Goal: Task Accomplishment & Management: Complete application form

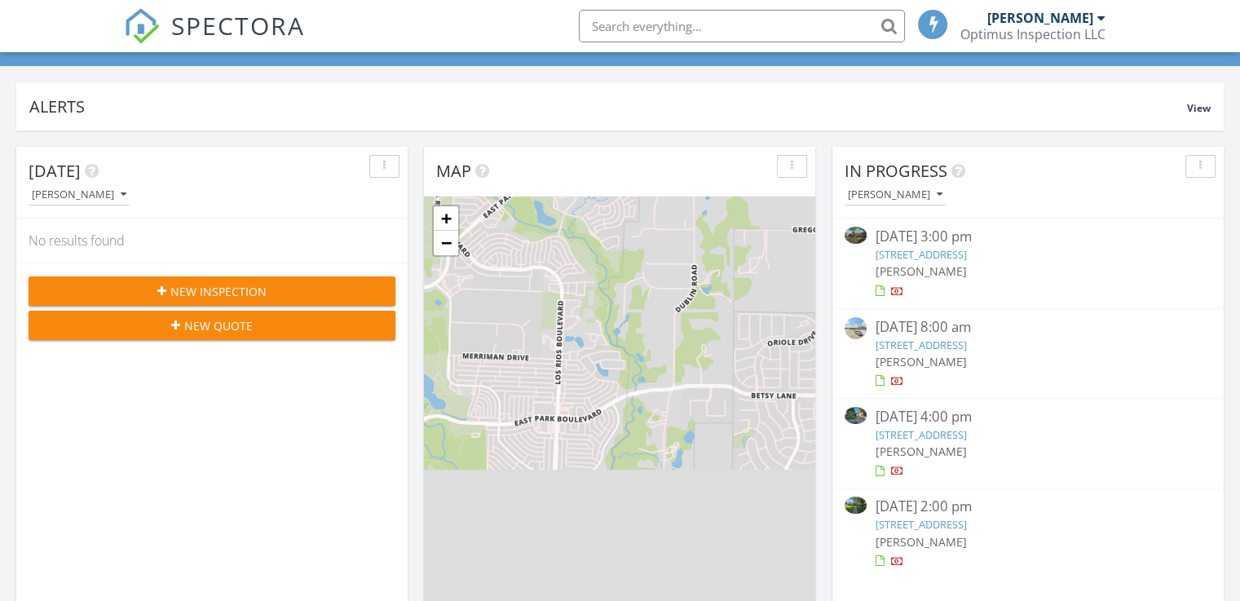
scroll to position [8, 8]
click at [219, 292] on span "New Inspection" at bounding box center [218, 291] width 96 height 17
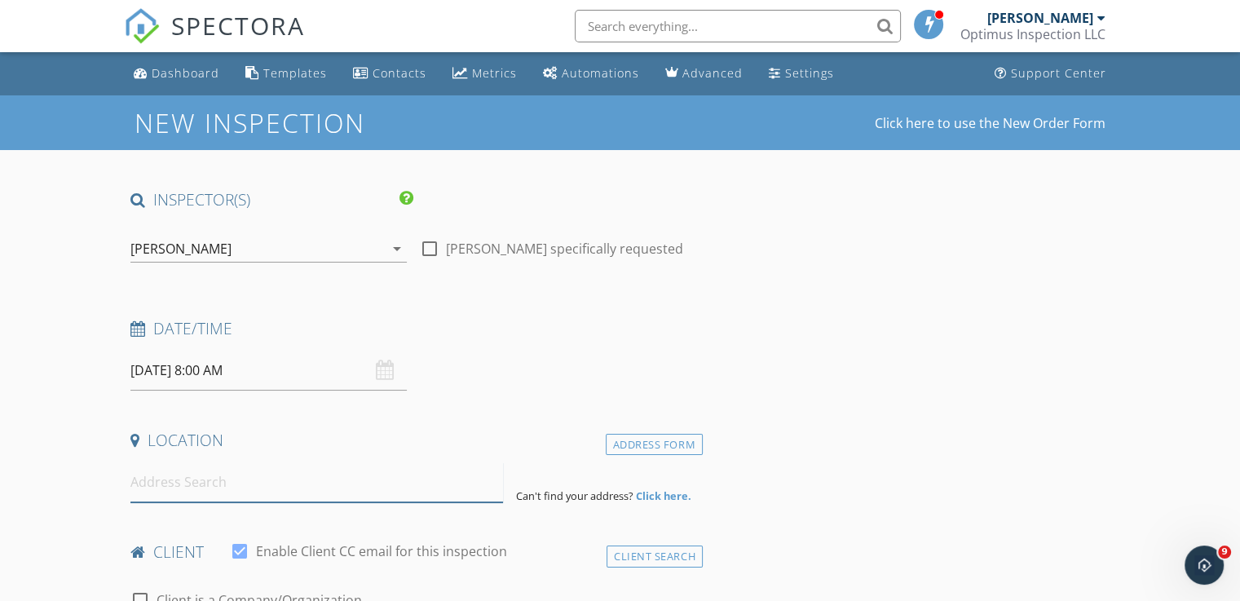
click at [246, 501] on input at bounding box center [316, 482] width 373 height 40
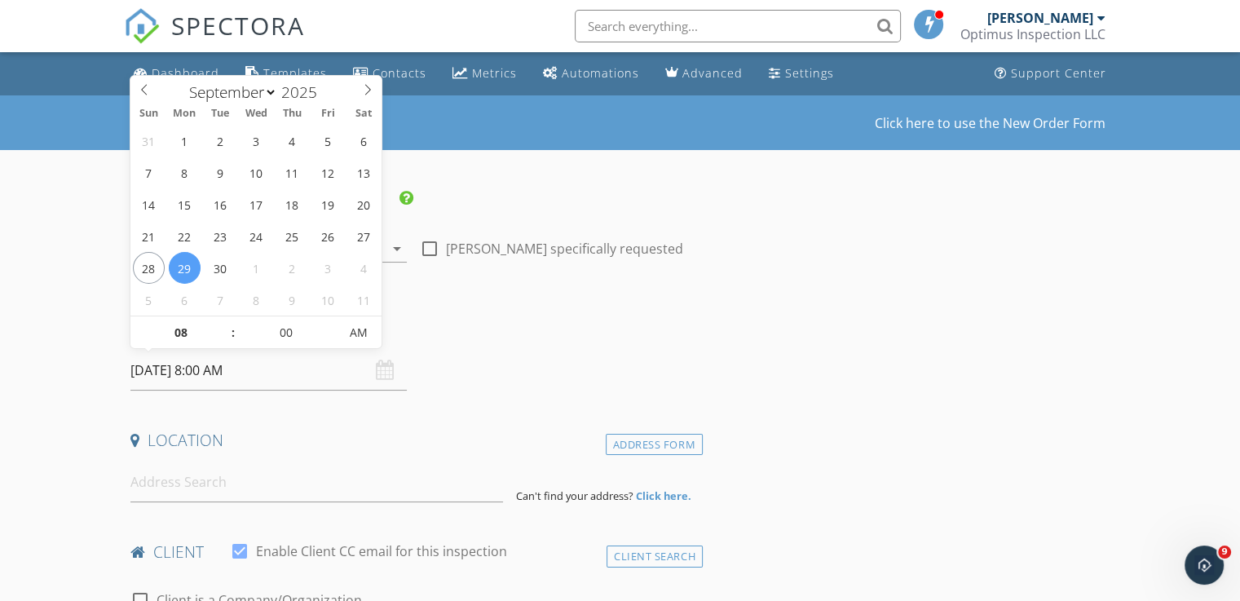
click at [164, 374] on input "09/29/2025 8:00 AM" at bounding box center [268, 371] width 276 height 40
type input "09/28/2025 8:00 AM"
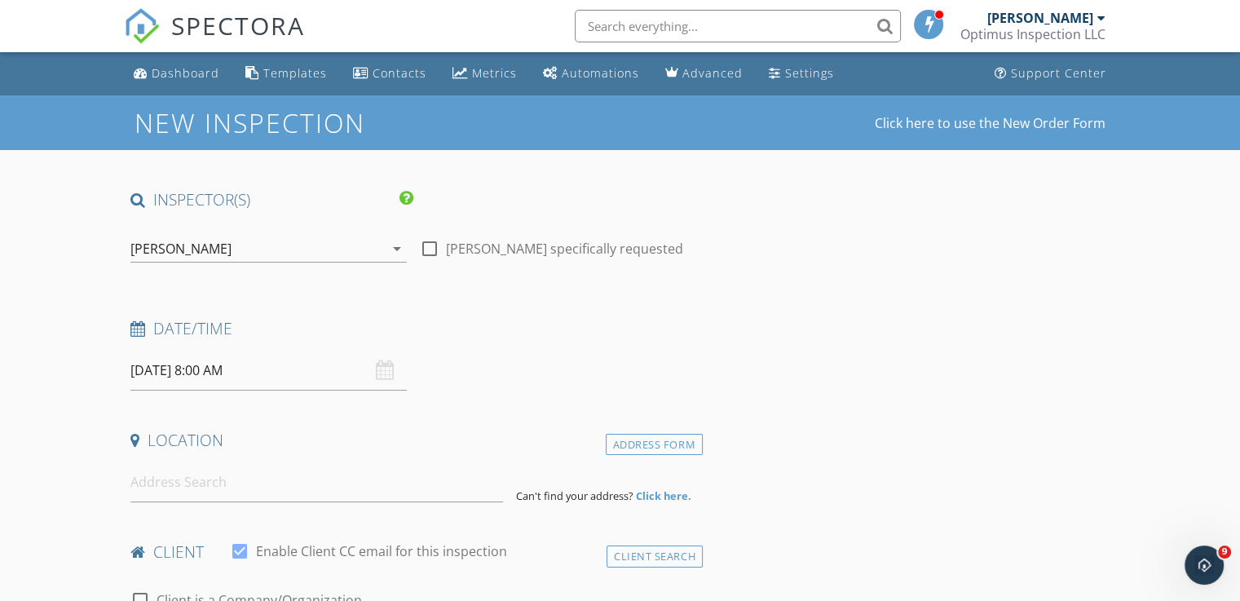
click at [215, 373] on input "09/28/2025 8:00 AM" at bounding box center [268, 371] width 276 height 40
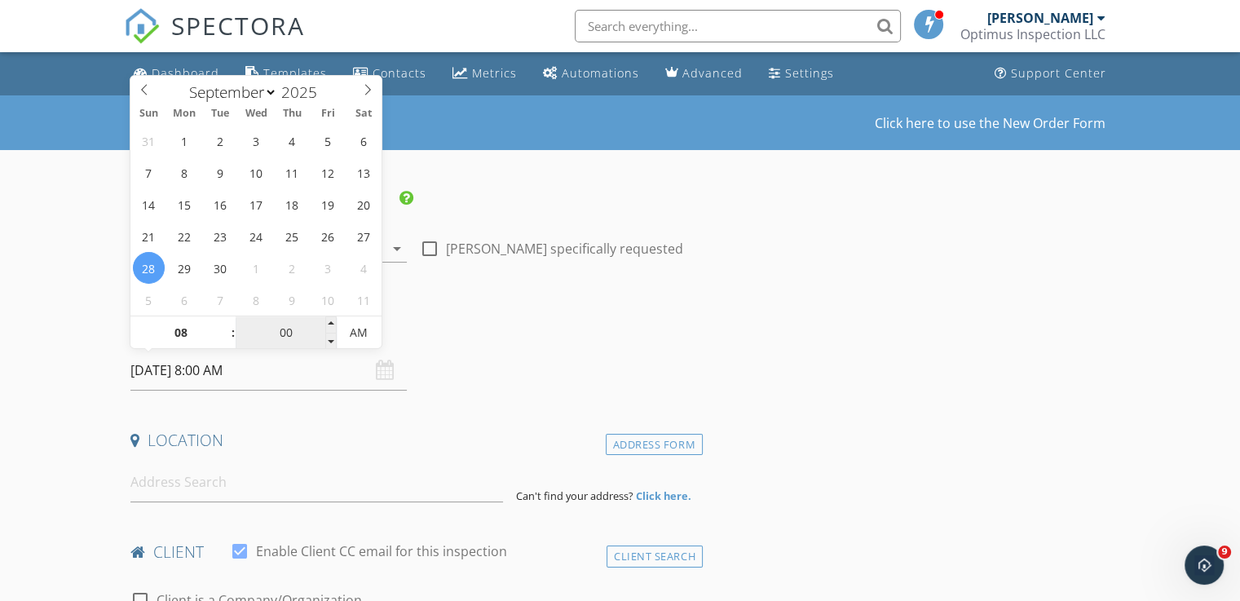
click at [277, 333] on input "00" at bounding box center [286, 333] width 100 height 33
type input "30"
type input "[DATE] 8:30 AM"
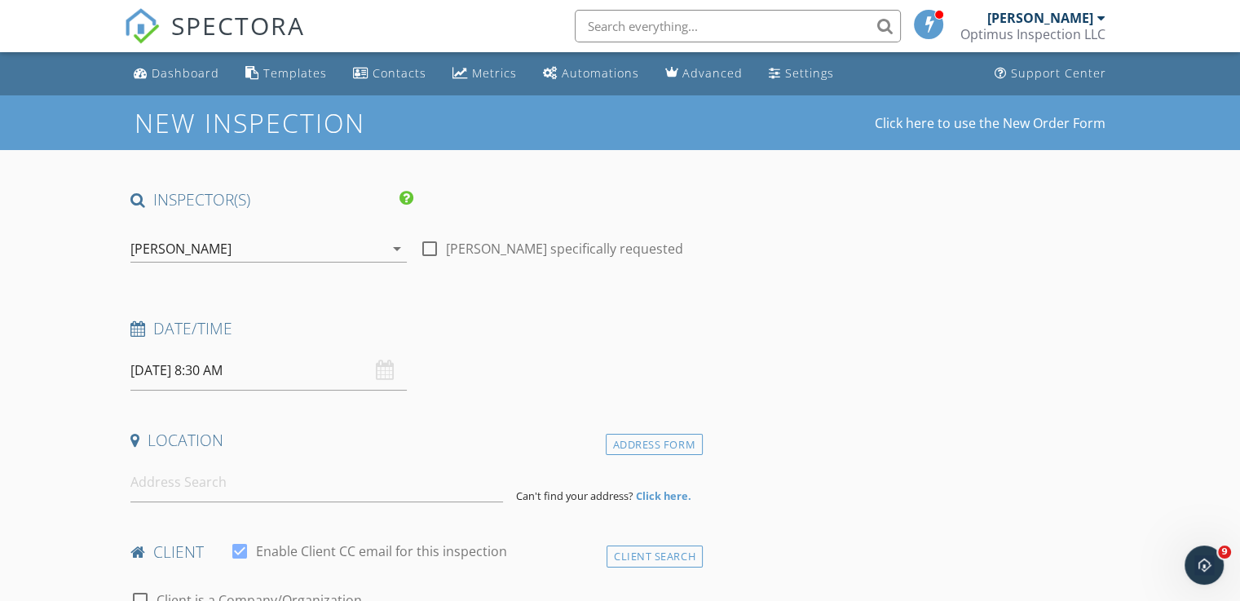
scroll to position [82, 0]
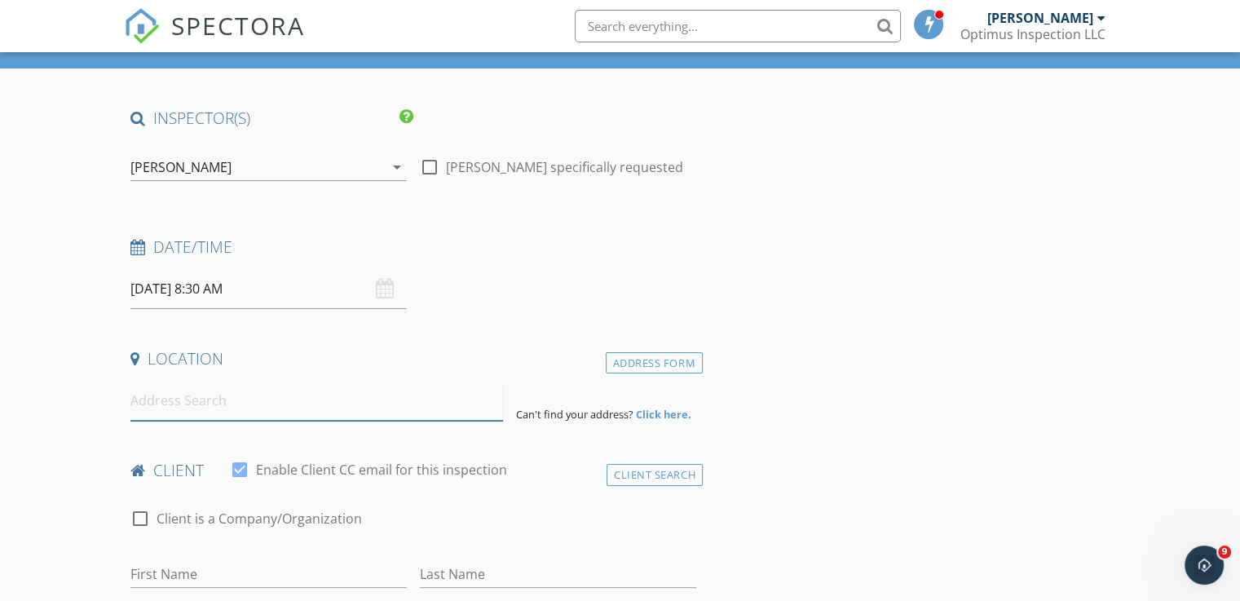
click at [192, 409] on input at bounding box center [316, 401] width 373 height 40
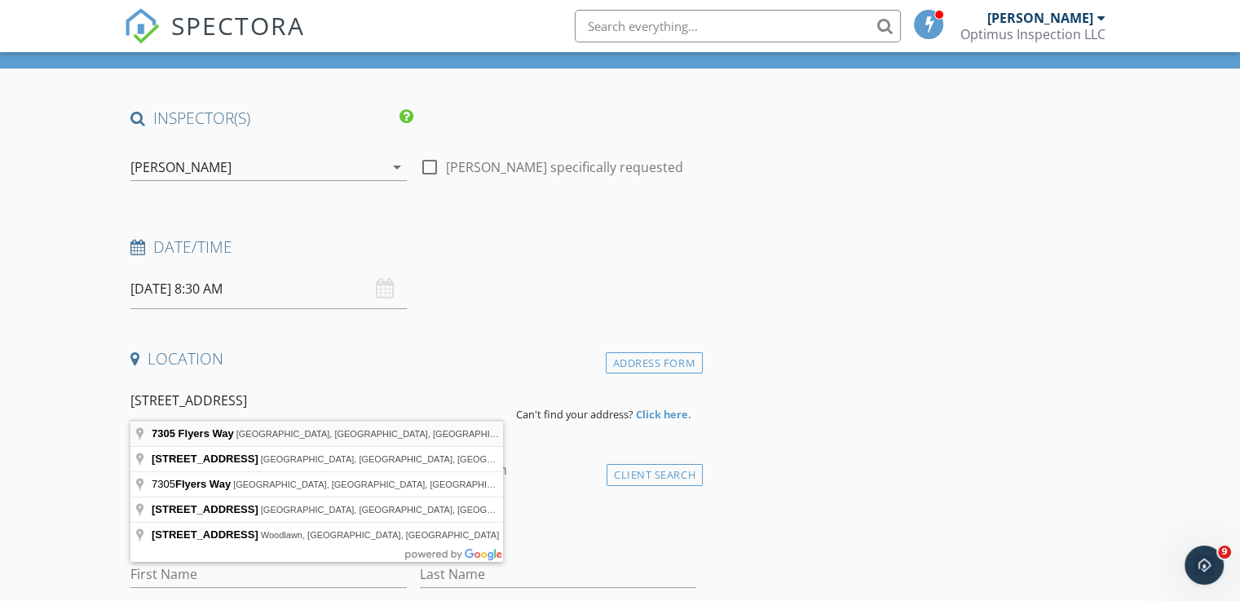
type input "7305 Flyers Way, Dallas, TX, USA"
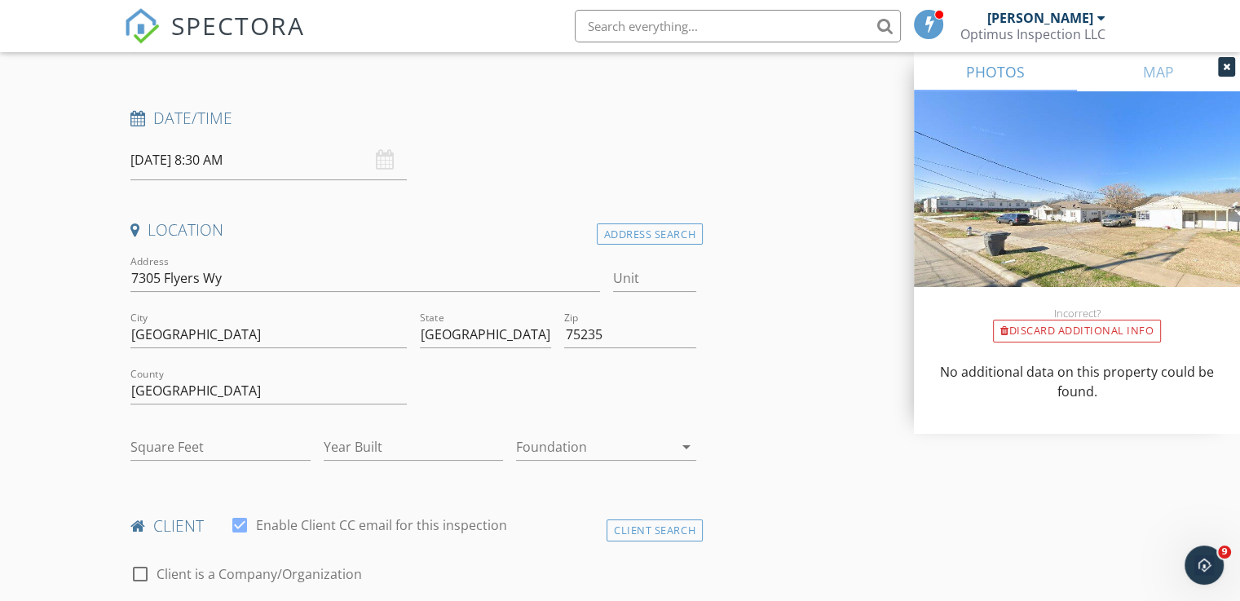
scroll to position [245, 0]
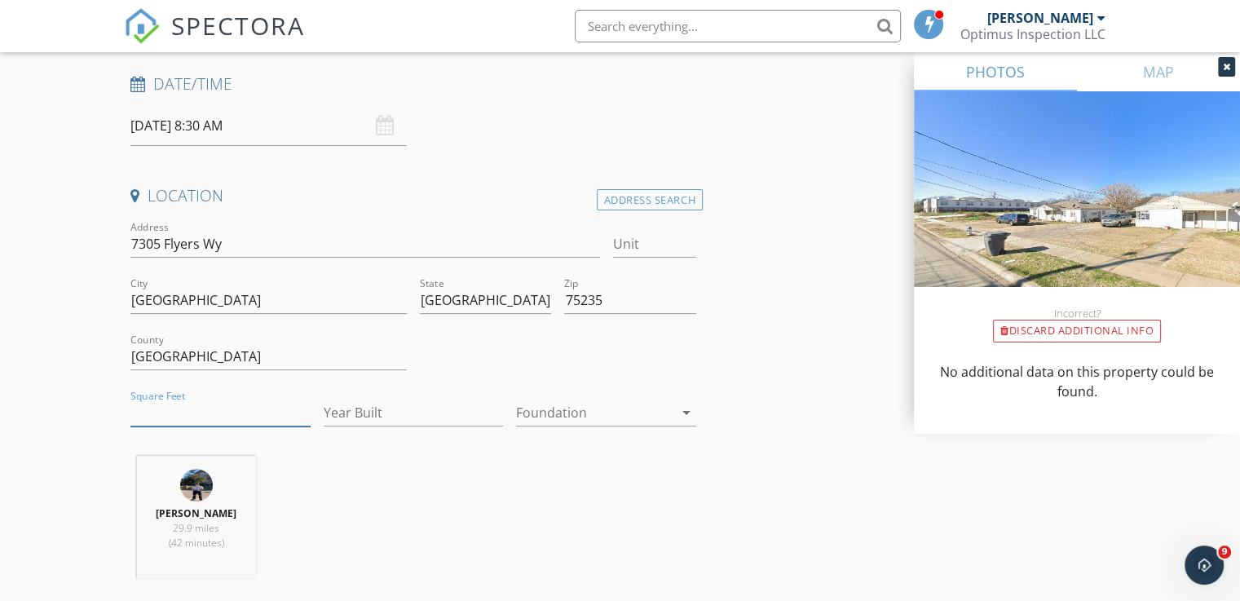
click at [215, 409] on input "Square Feet" at bounding box center [220, 413] width 180 height 27
type input "1763"
click at [392, 412] on input "Year Built" at bounding box center [414, 413] width 180 height 27
type input "2025"
click at [612, 406] on div at bounding box center [594, 413] width 157 height 26
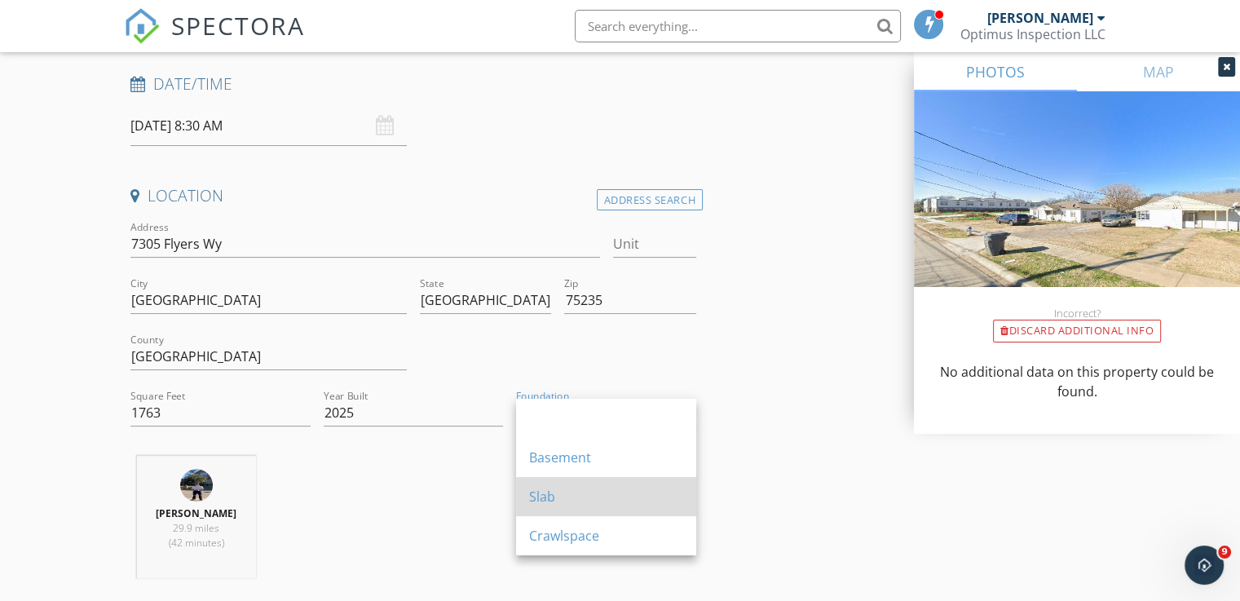
click at [548, 498] on div "Slab" at bounding box center [606, 497] width 154 height 20
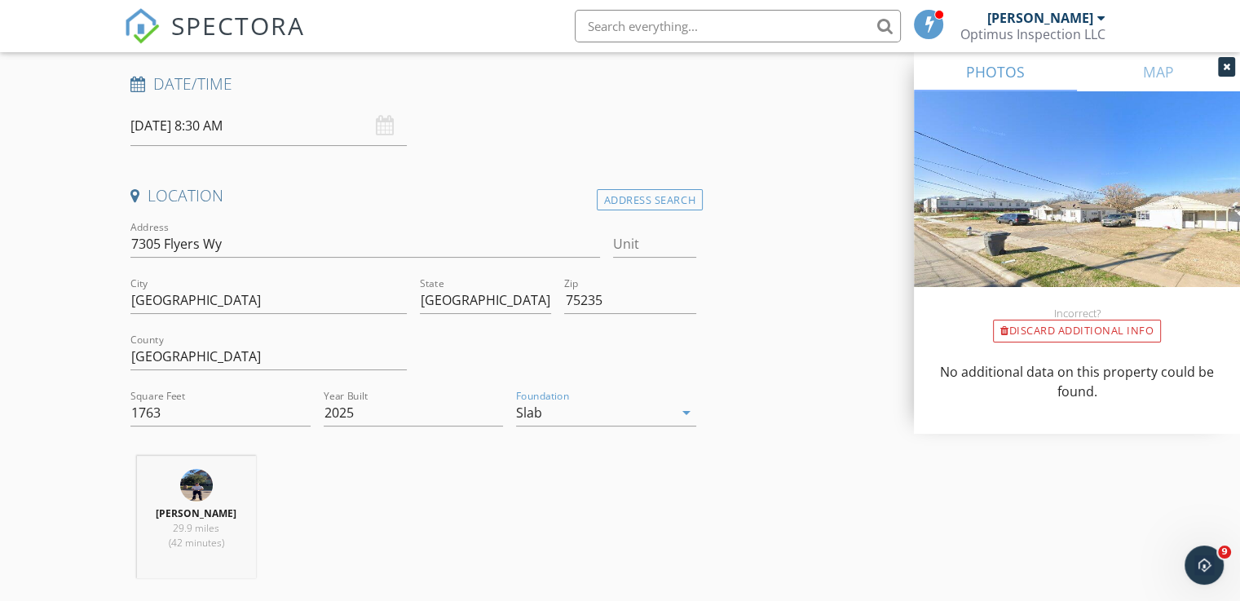
click at [527, 493] on div "John Pham 29.9 miles (42 minutes)" at bounding box center [413, 523] width 579 height 135
click at [450, 513] on div "John Pham 29.9 miles (42 minutes)" at bounding box center [413, 523] width 579 height 135
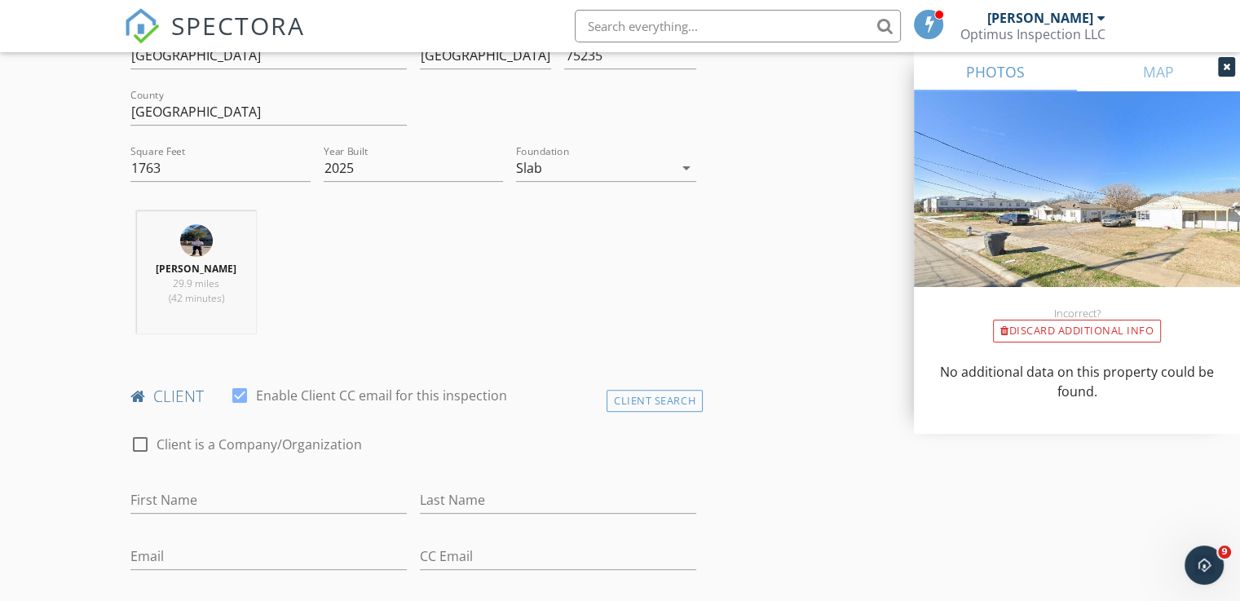
scroll to position [652, 0]
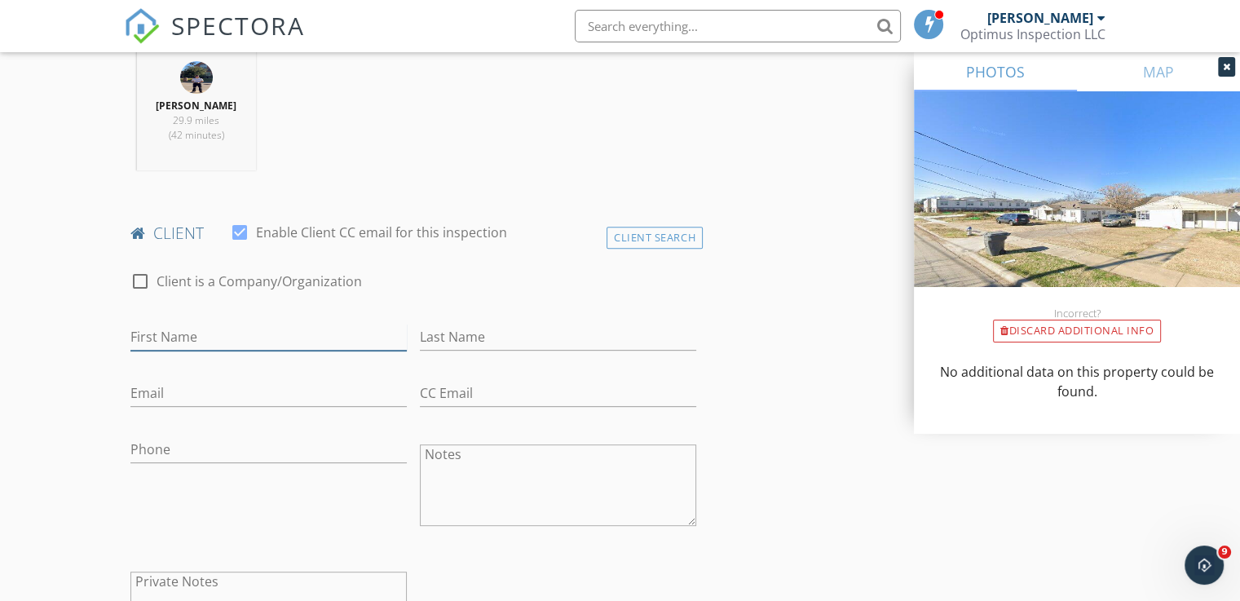
click at [275, 328] on input "First Name" at bounding box center [268, 337] width 276 height 27
type input "[PERSON_NAME]"
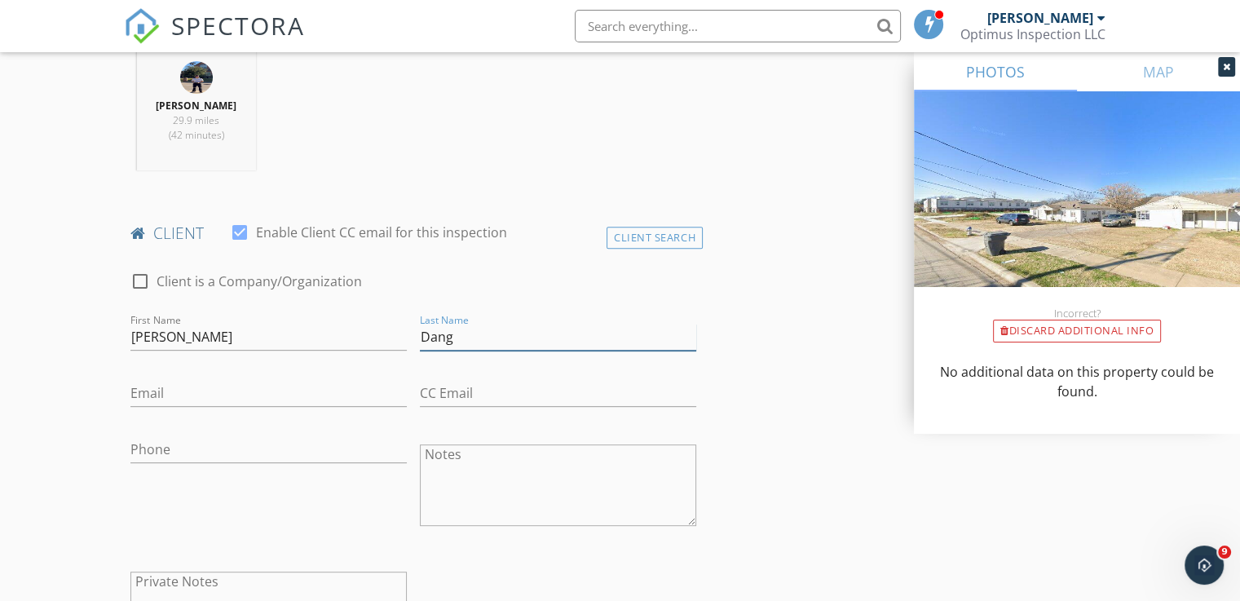
type input "Dang"
click at [221, 388] on input "Email" at bounding box center [268, 393] width 276 height 27
type input "h"
type input "[EMAIL_ADDRESS][DOMAIN_NAME]"
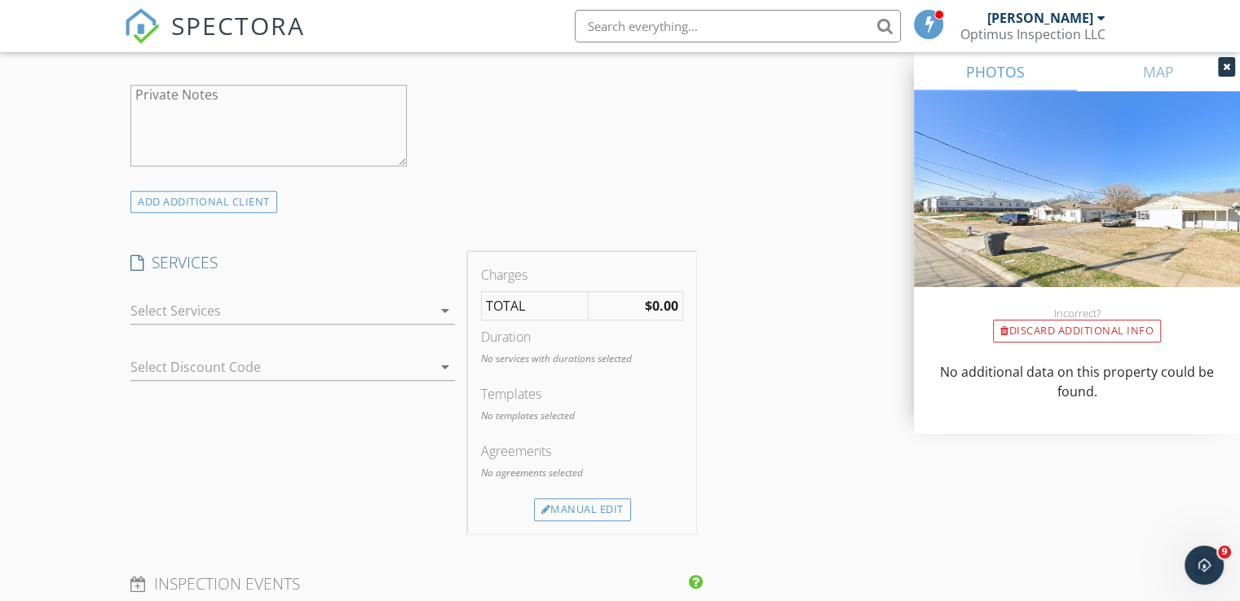
scroll to position [1142, 0]
click at [225, 311] on div at bounding box center [281, 308] width 302 height 26
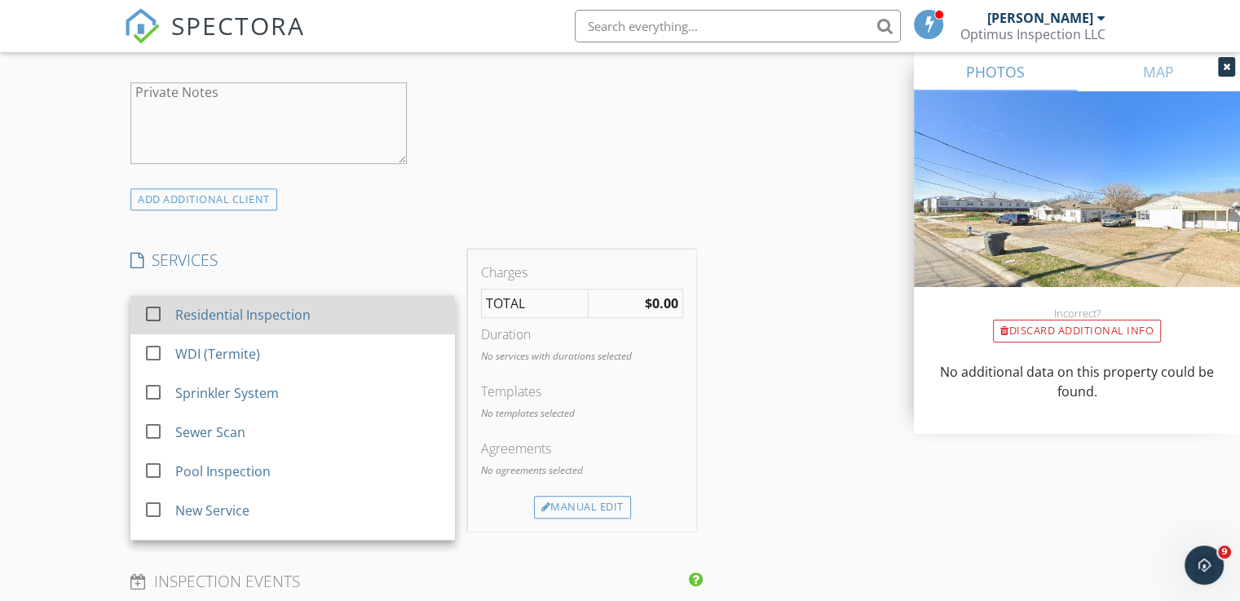
click at [236, 314] on div "Residential Inspection" at bounding box center [242, 315] width 135 height 20
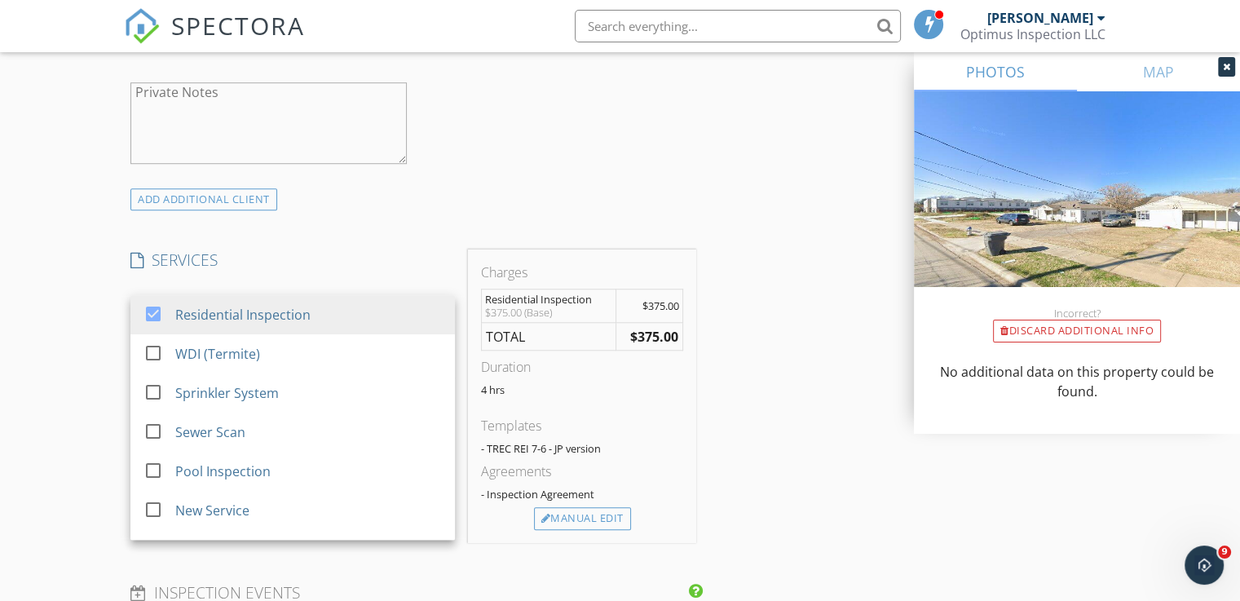
click at [767, 461] on div "INSPECTOR(S) check_box John Pham PRIMARY John Pham arrow_drop_down check_box_ou…" at bounding box center [620, 390] width 992 height 2685
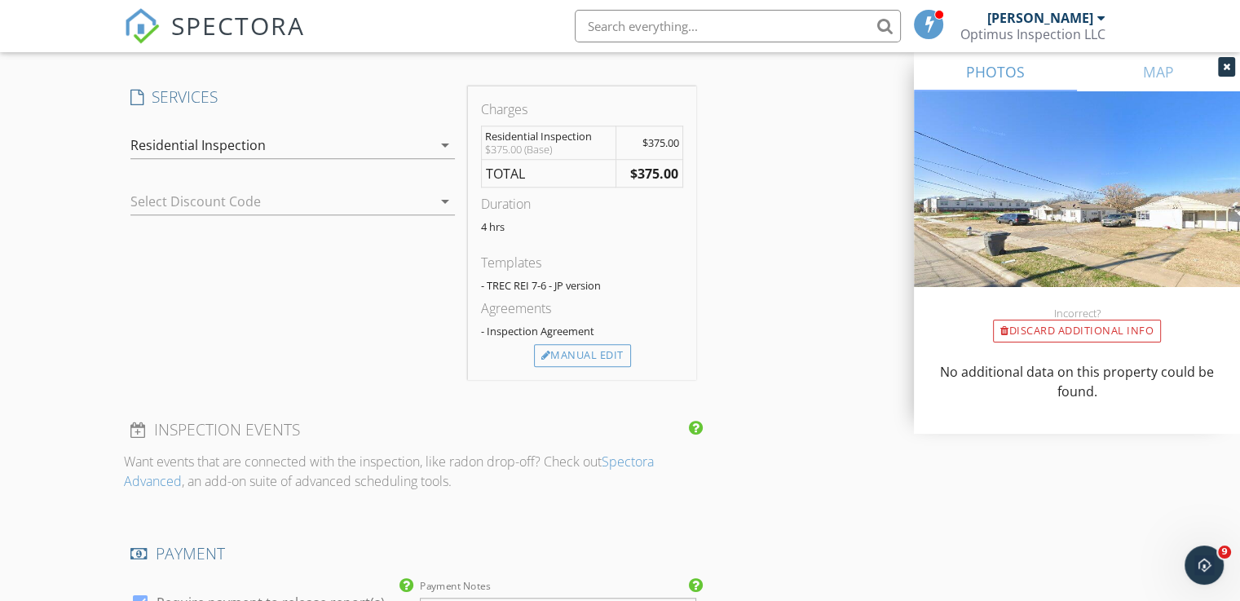
scroll to position [1468, 0]
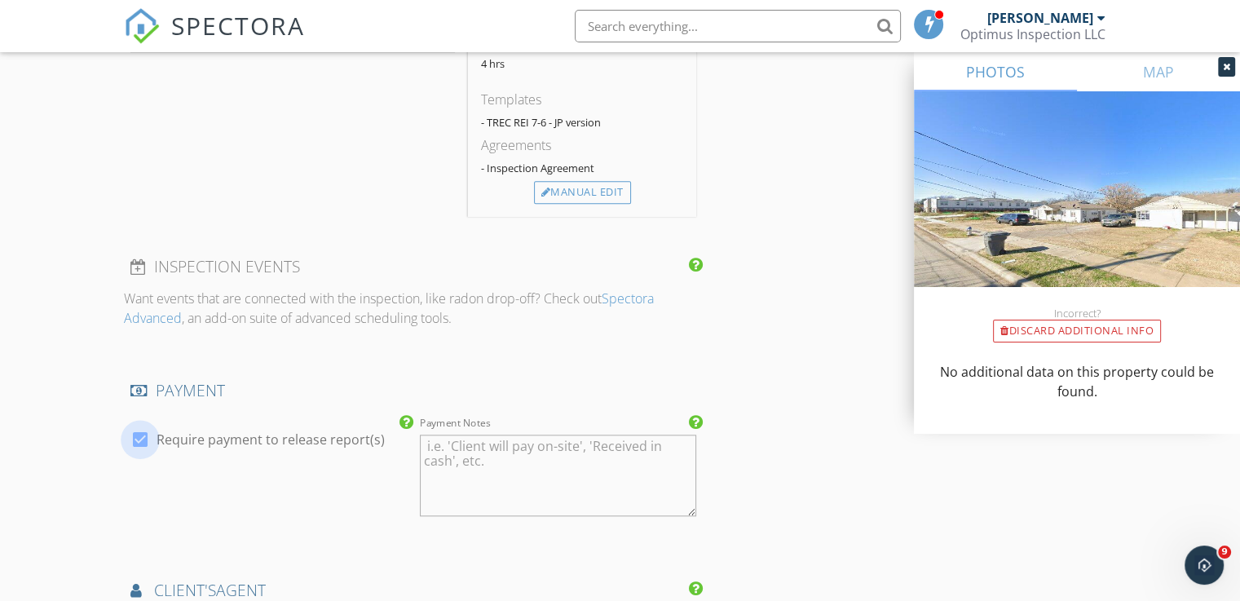
click at [144, 439] on div at bounding box center [140, 440] width 28 height 28
checkbox input "false"
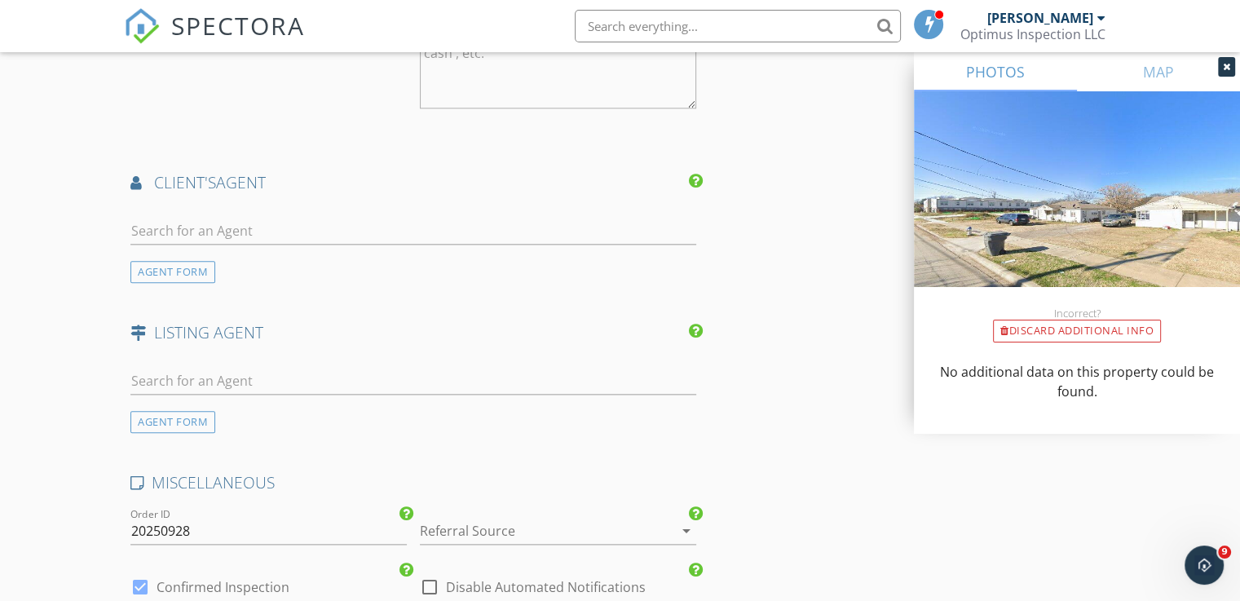
scroll to position [2039, 0]
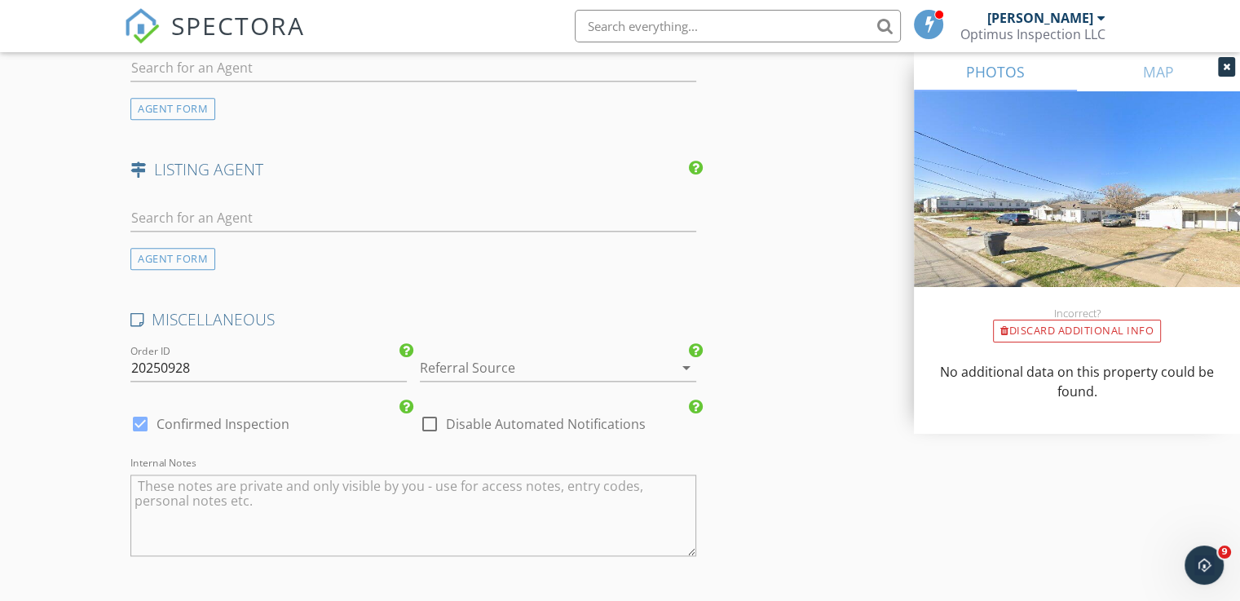
click at [522, 355] on div at bounding box center [535, 368] width 231 height 26
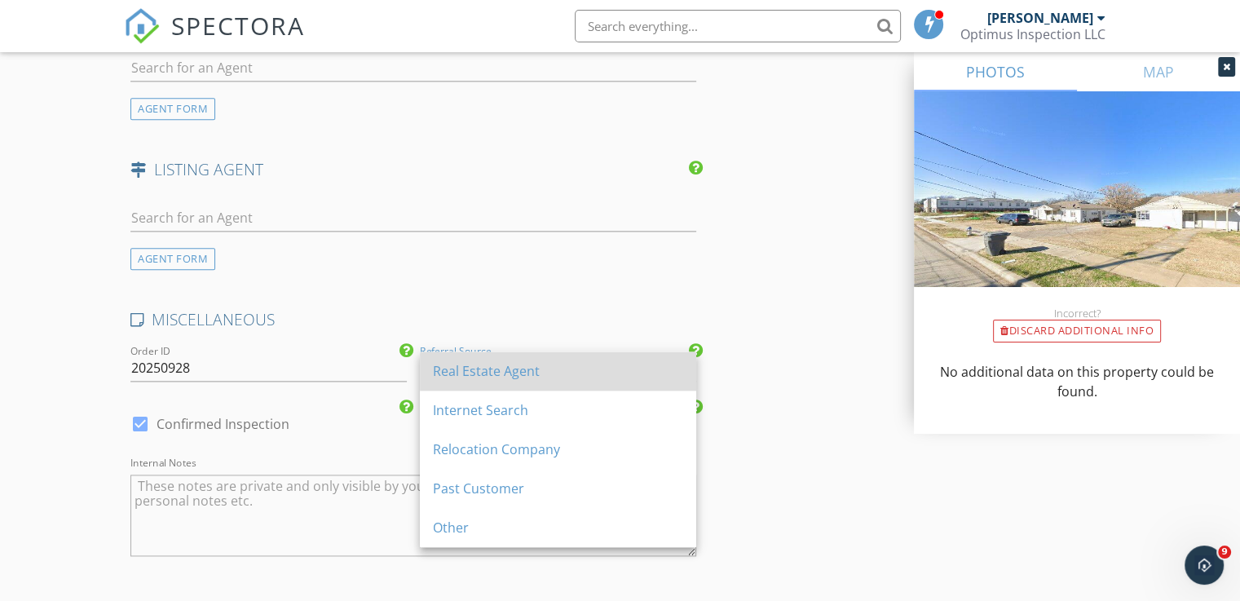
click at [505, 374] on div "Real Estate Agent" at bounding box center [558, 371] width 250 height 20
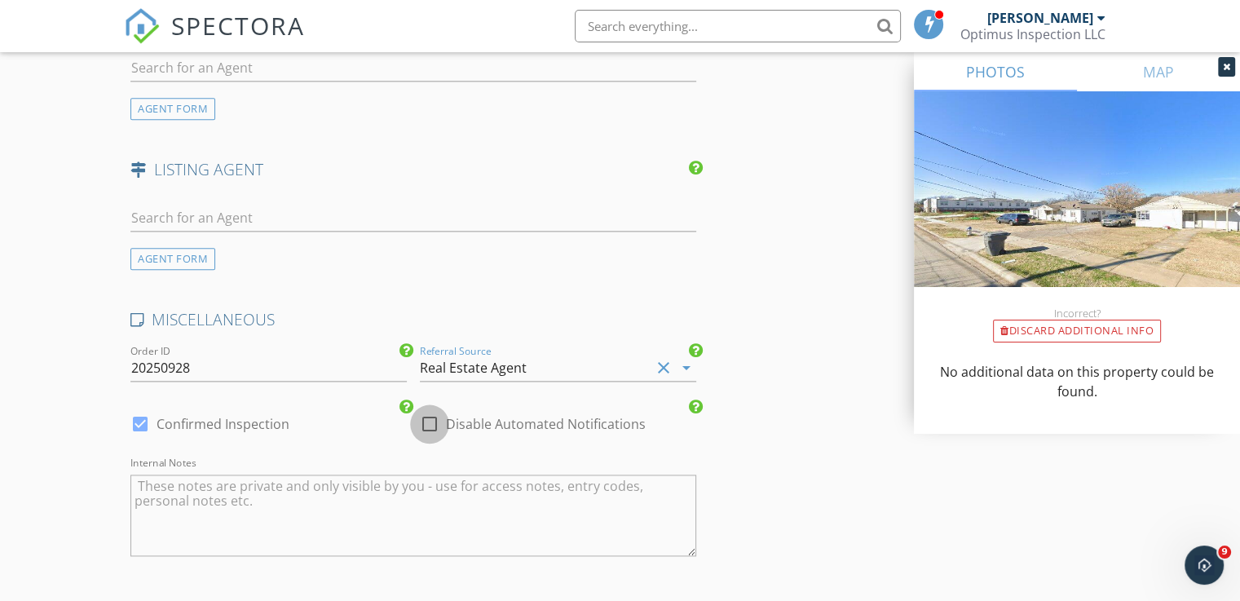
click at [437, 421] on div at bounding box center [430, 424] width 28 height 28
checkbox input "true"
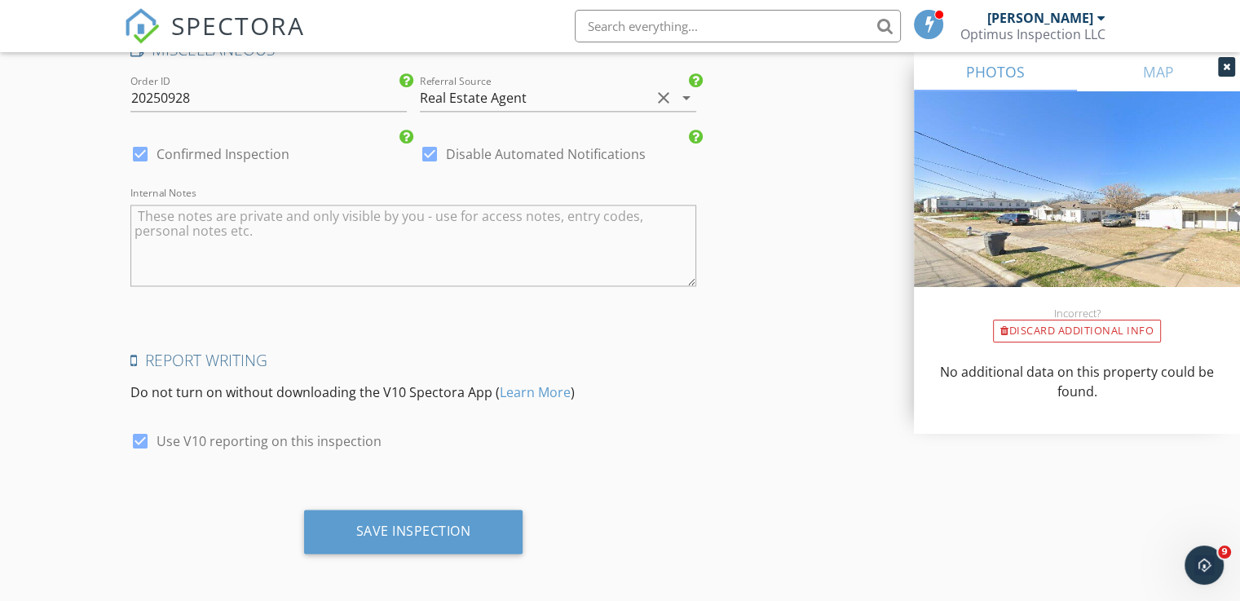
scroll to position [2309, 0]
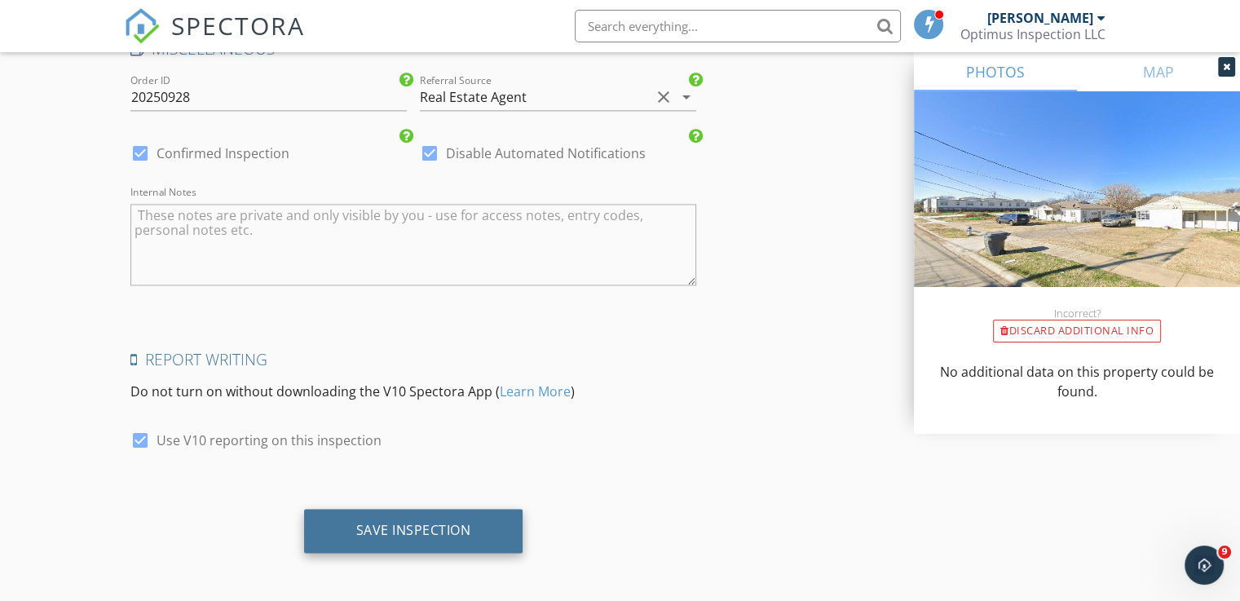
click at [429, 536] on div "Save Inspection" at bounding box center [413, 531] width 219 height 44
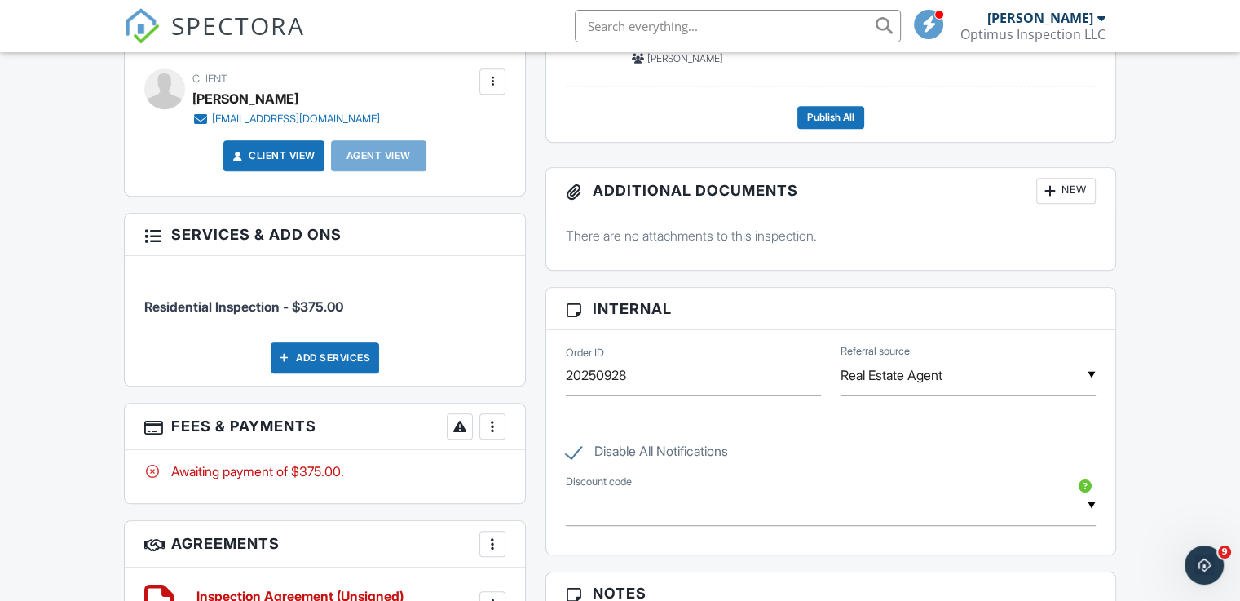
scroll to position [897, 0]
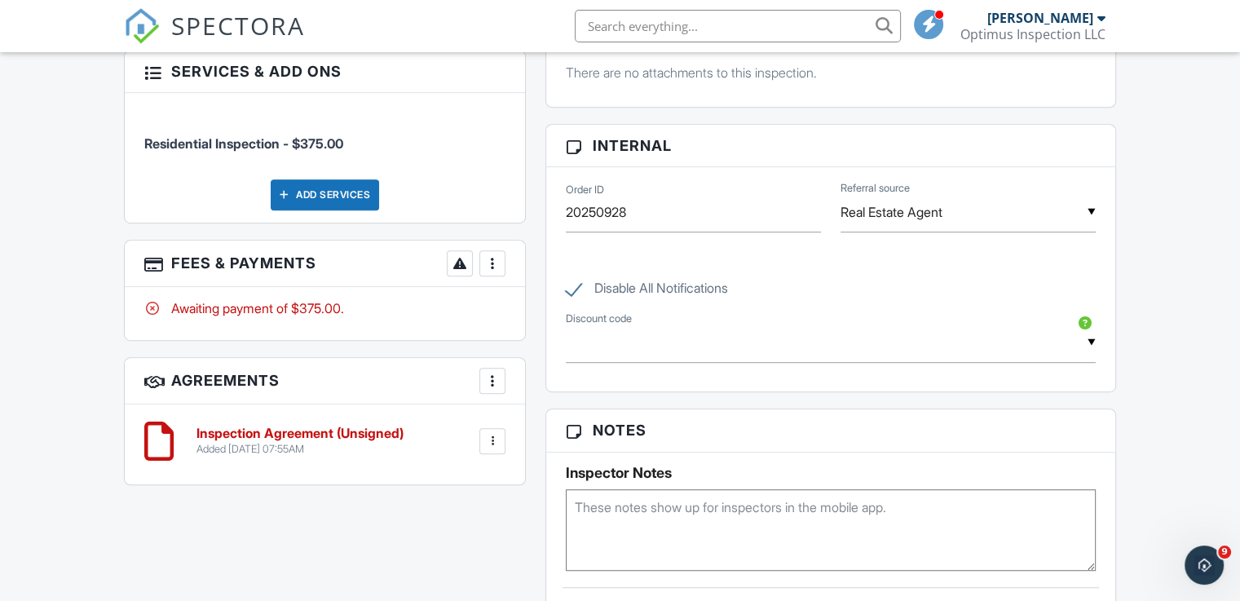
click at [493, 437] on div at bounding box center [492, 441] width 16 height 16
click at [444, 488] on li "Edit" at bounding box center [449, 486] width 93 height 41
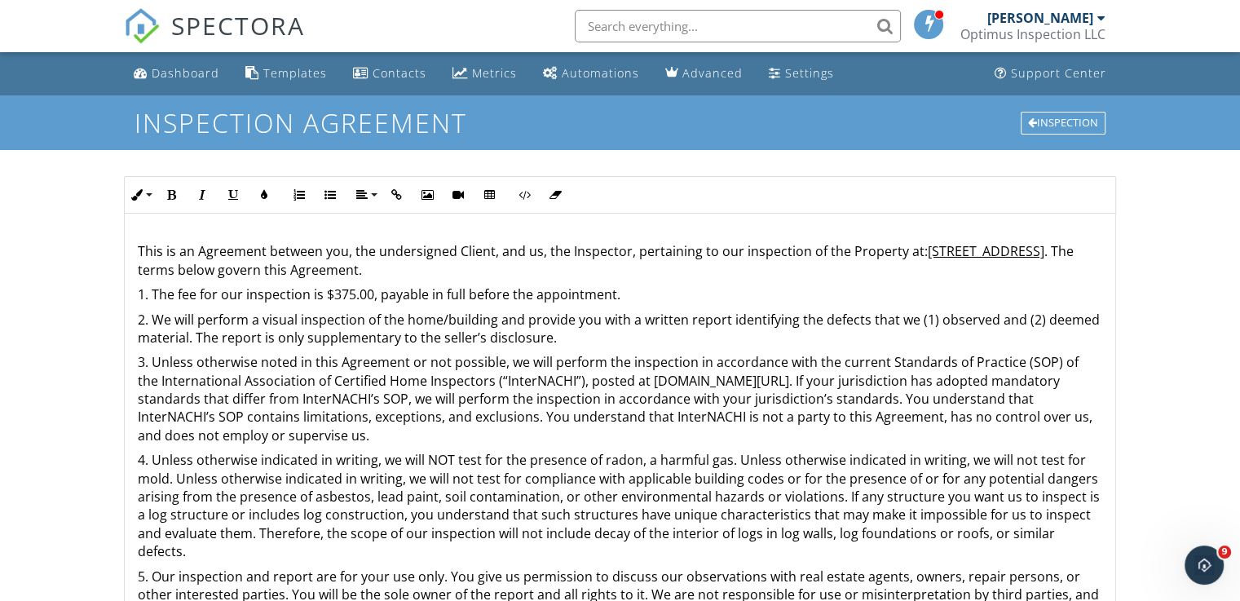
scroll to position [82, 0]
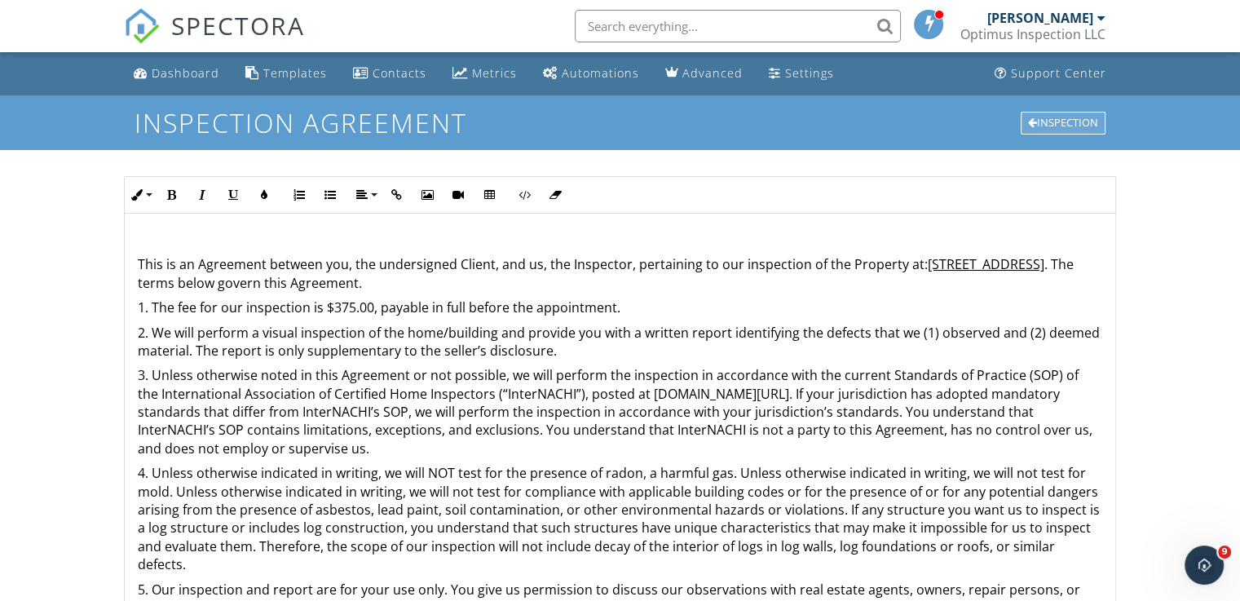
click at [1042, 125] on div "Inspection" at bounding box center [1063, 123] width 85 height 23
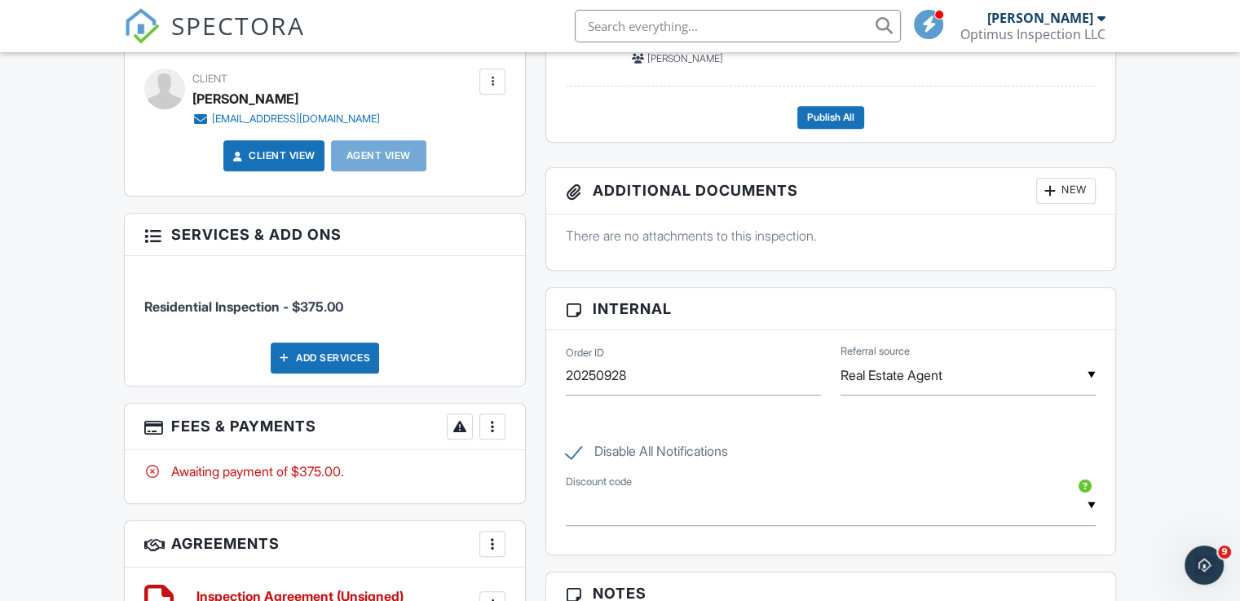
click at [489, 418] on div at bounding box center [492, 426] width 16 height 16
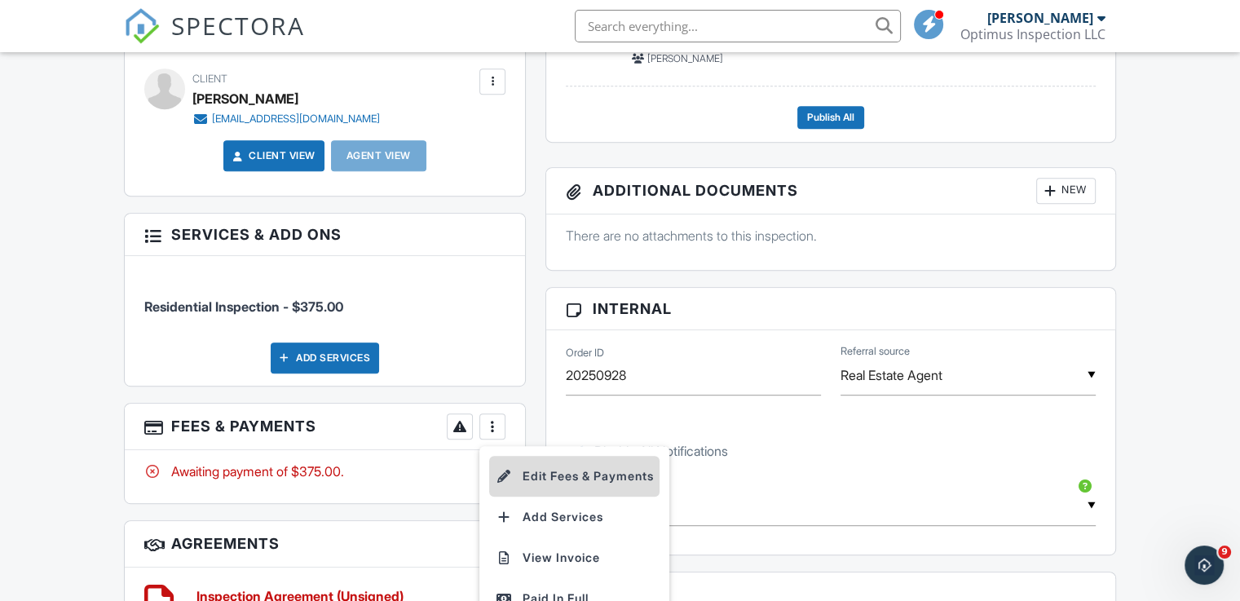
click at [555, 472] on li "Edit Fees & Payments" at bounding box center [574, 476] width 170 height 41
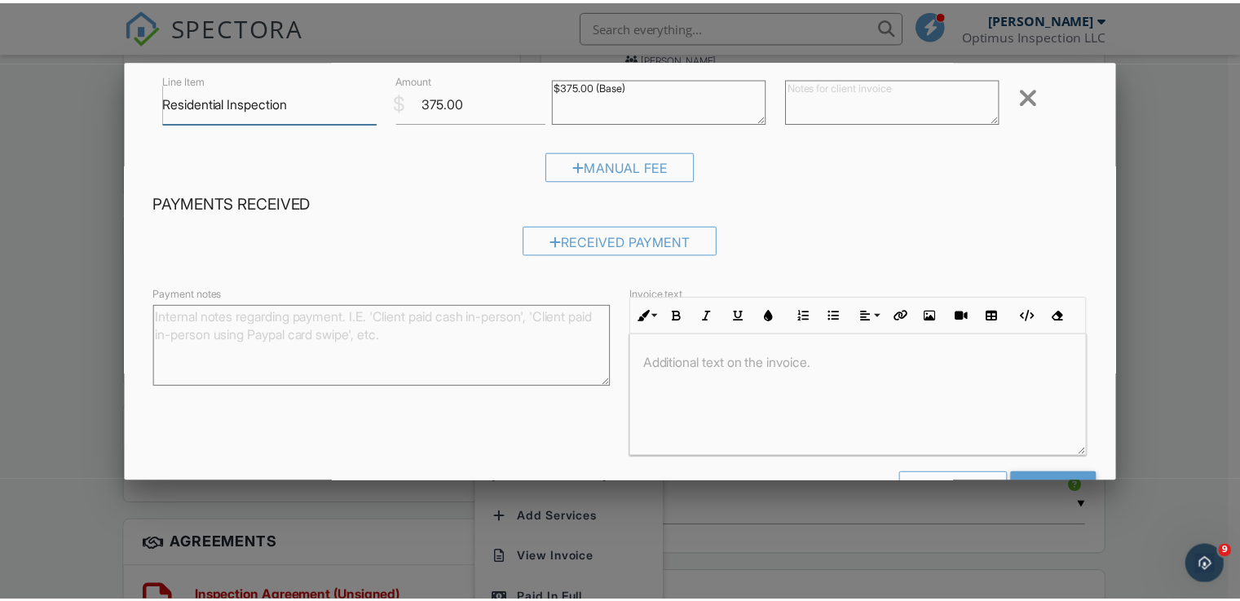
scroll to position [158, 0]
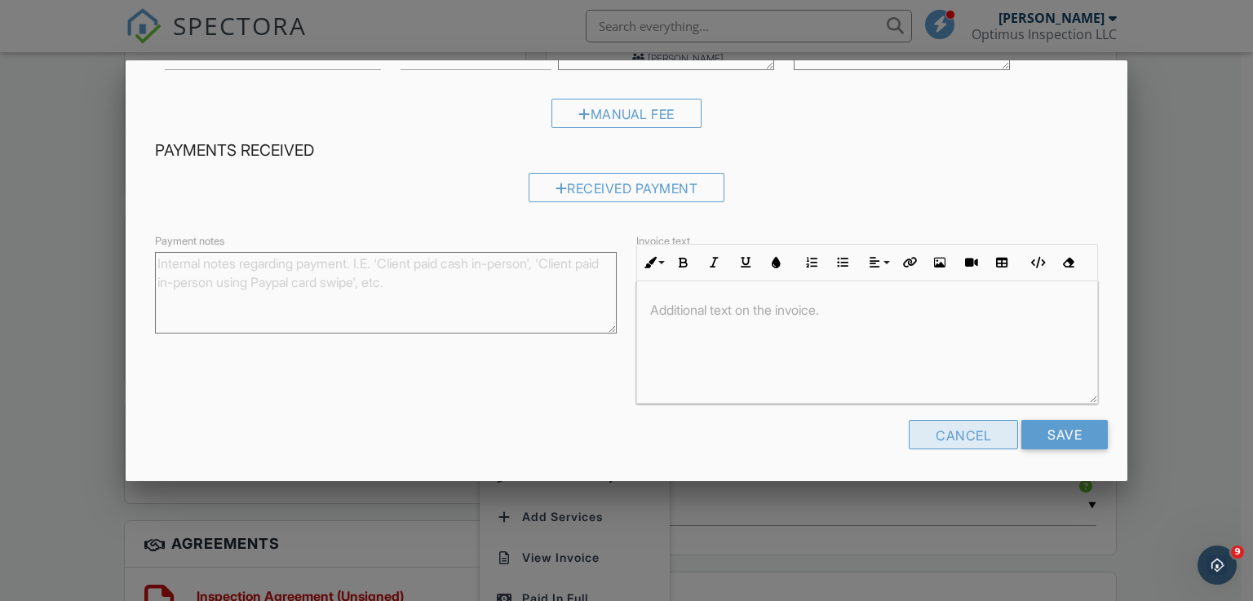
click at [954, 437] on div "Cancel" at bounding box center [962, 434] width 109 height 29
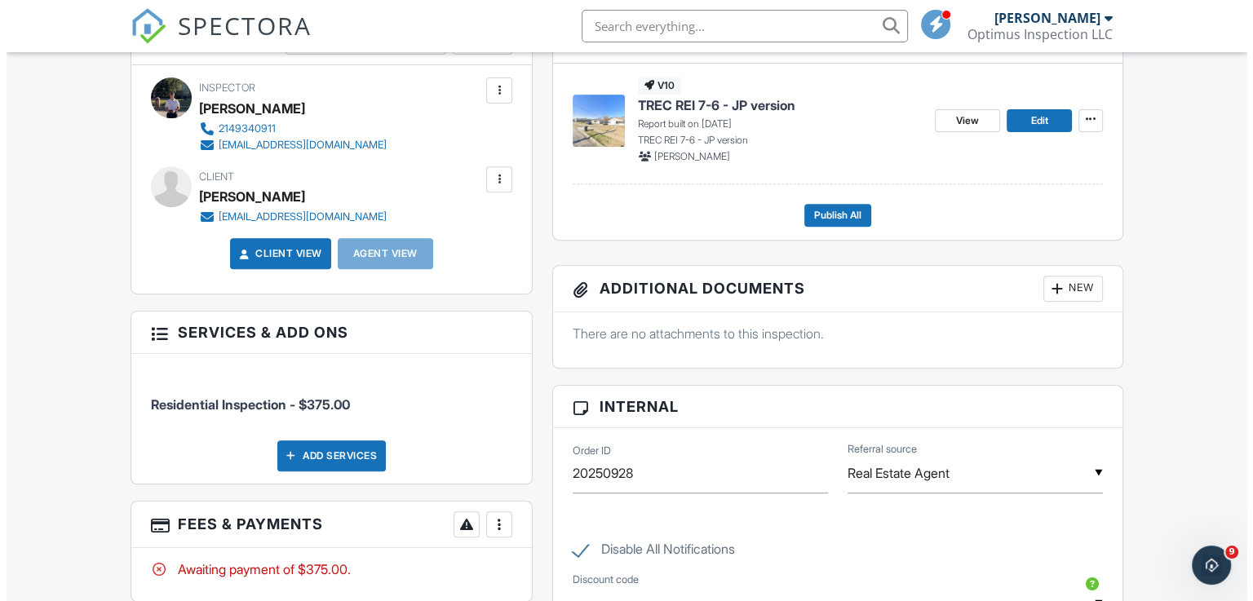
scroll to position [571, 0]
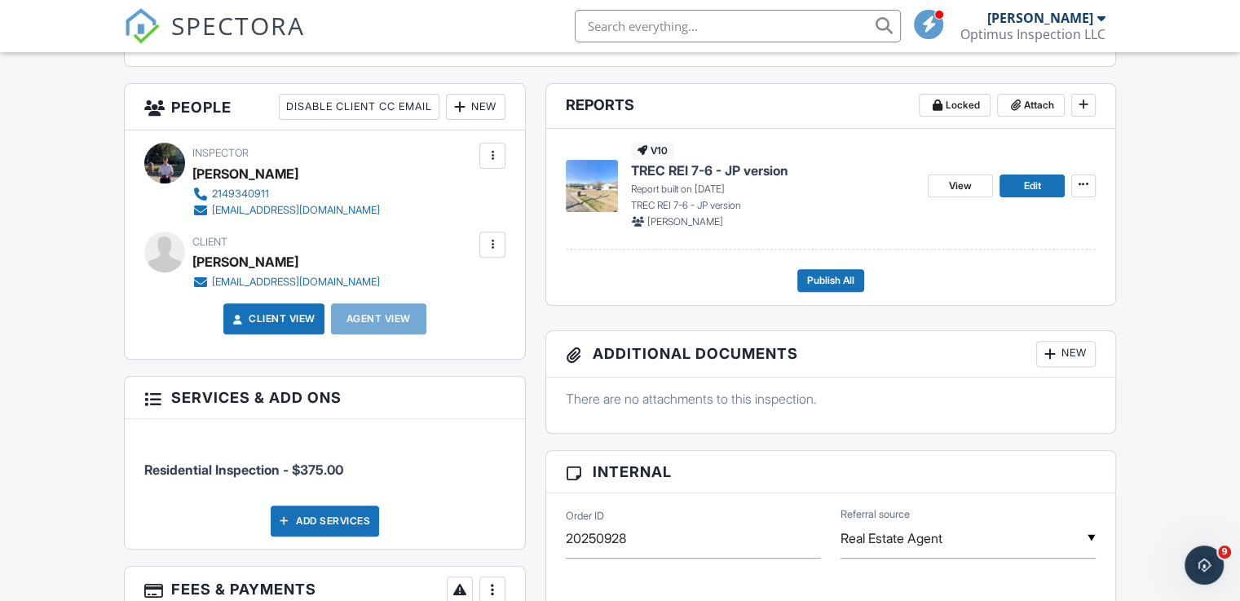
click at [351, 523] on div "Add Services" at bounding box center [325, 521] width 108 height 31
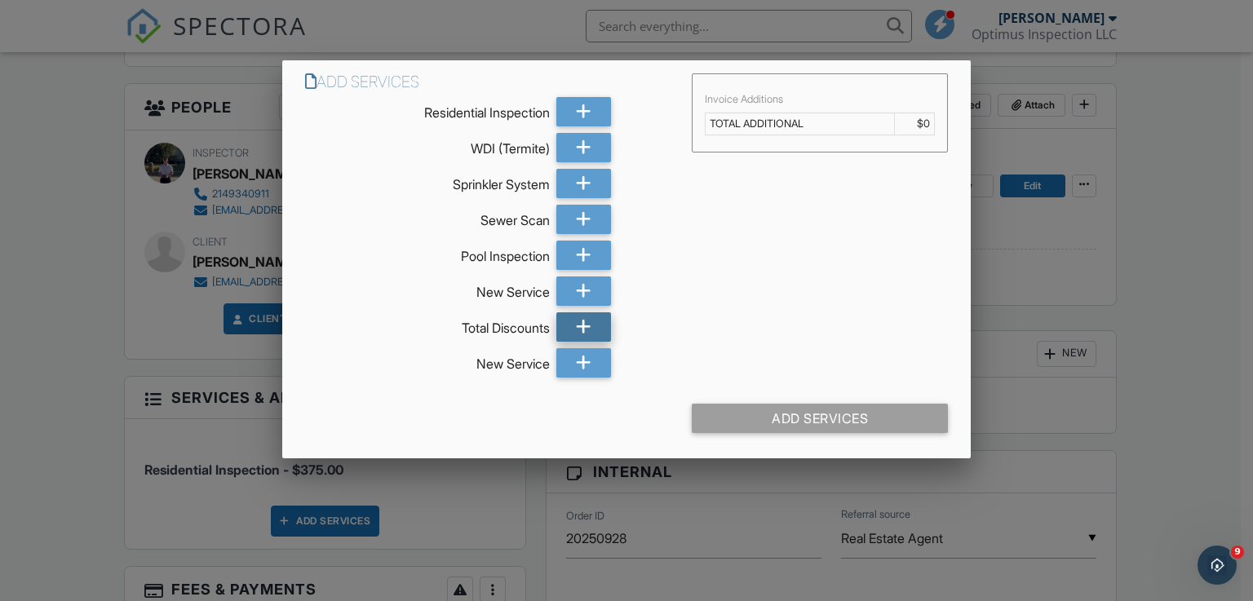
click at [572, 326] on div at bounding box center [583, 326] width 55 height 29
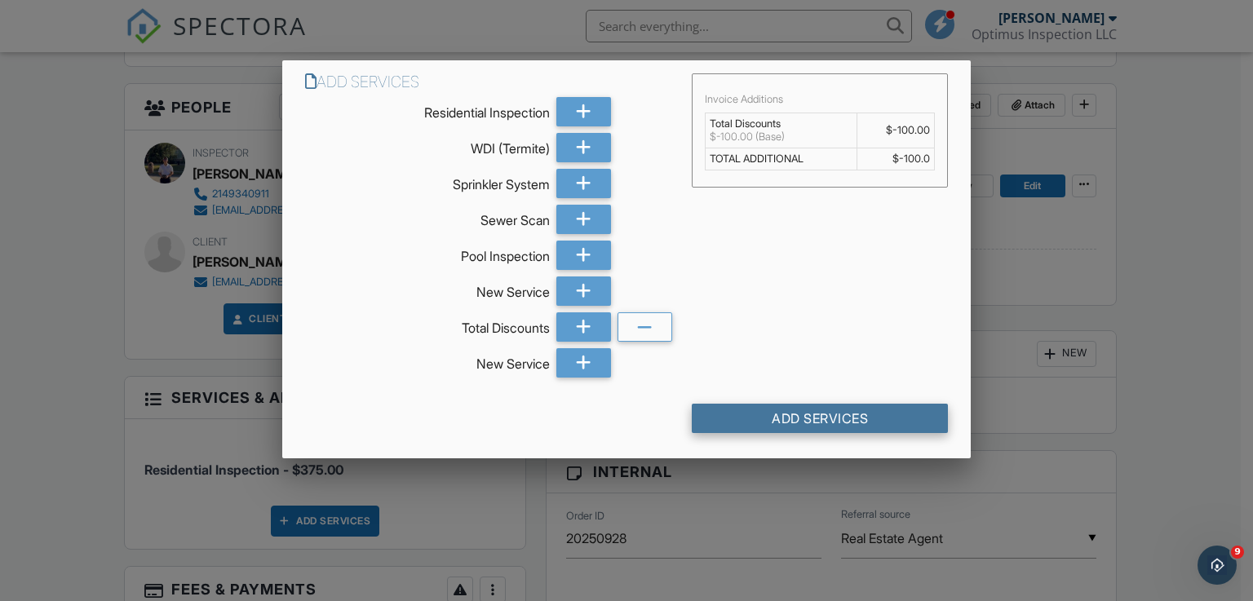
click at [829, 417] on div "Add Services" at bounding box center [820, 418] width 257 height 29
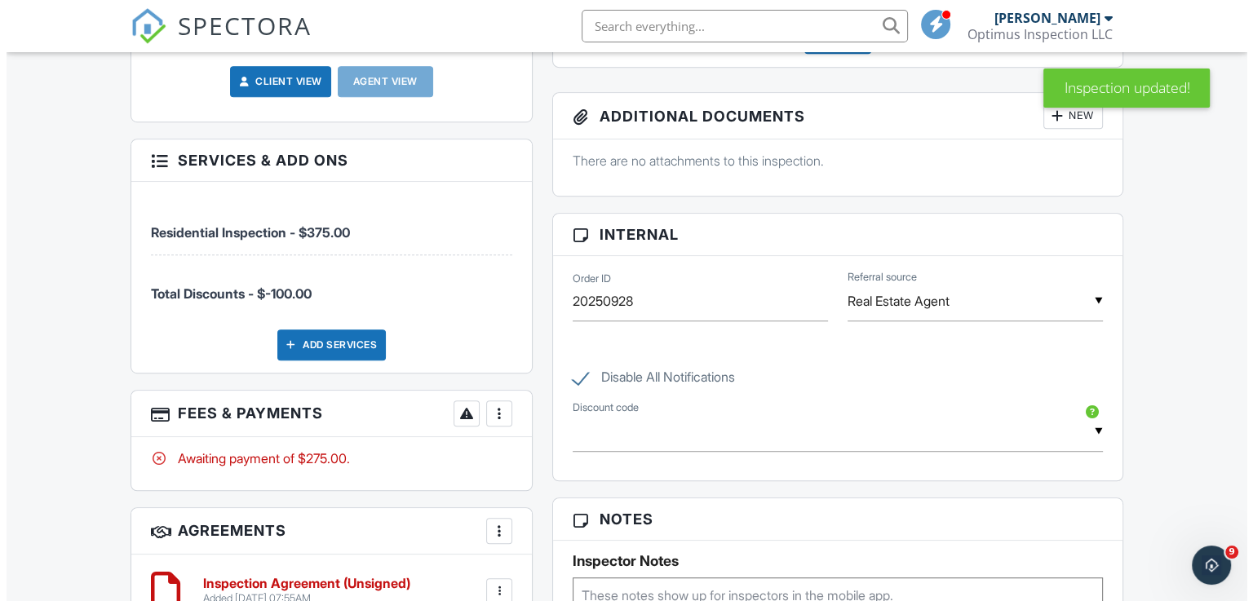
scroll to position [978, 0]
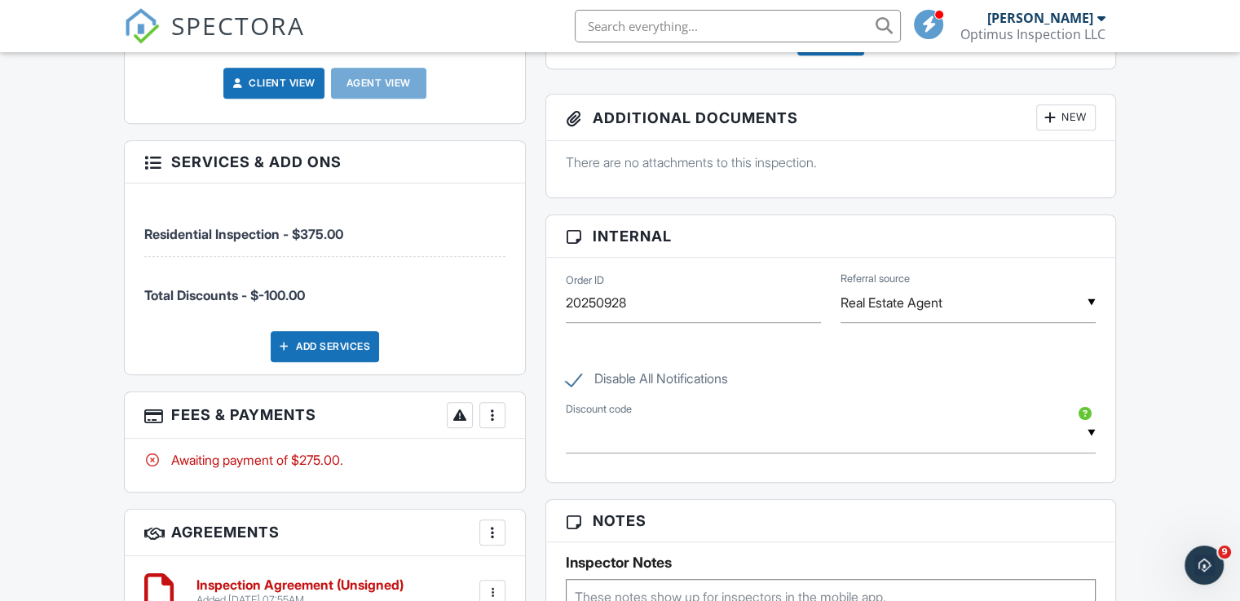
click at [490, 409] on div at bounding box center [492, 415] width 16 height 16
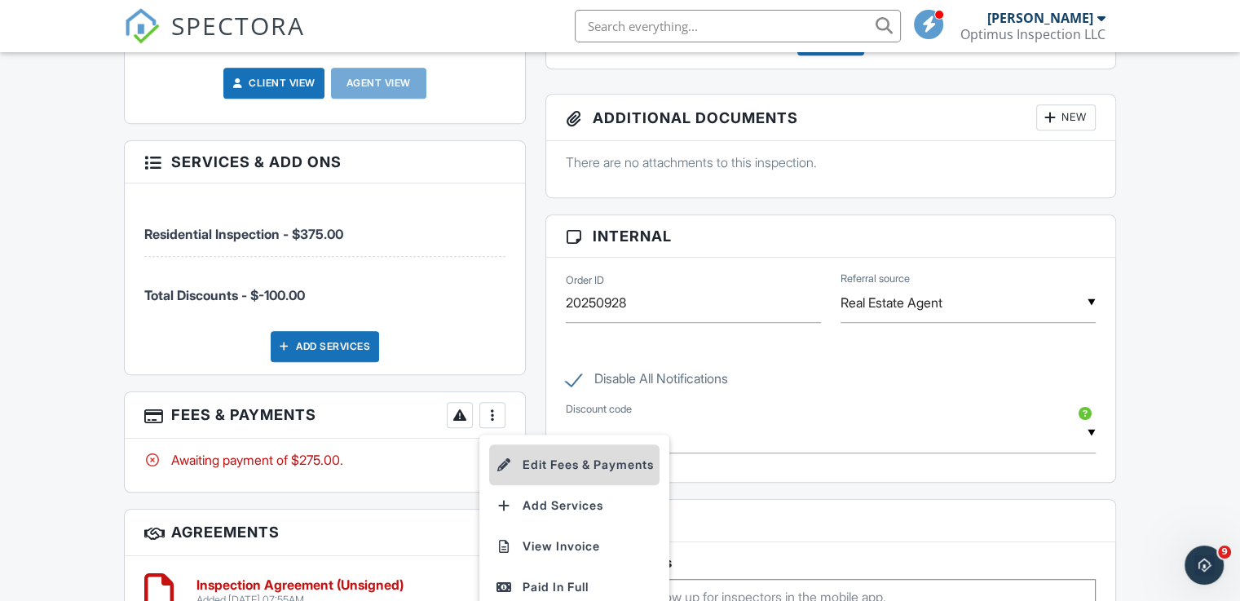
click at [582, 462] on li "Edit Fees & Payments" at bounding box center [574, 464] width 170 height 41
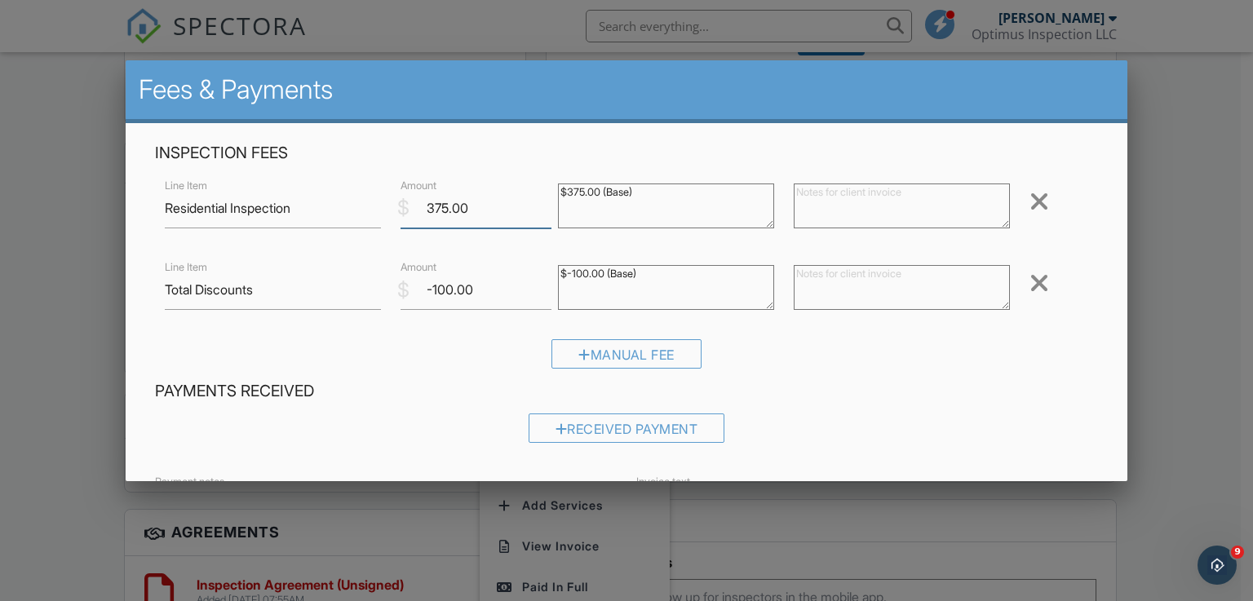
click at [442, 206] on input "375.00" at bounding box center [475, 208] width 151 height 40
type input "350.00"
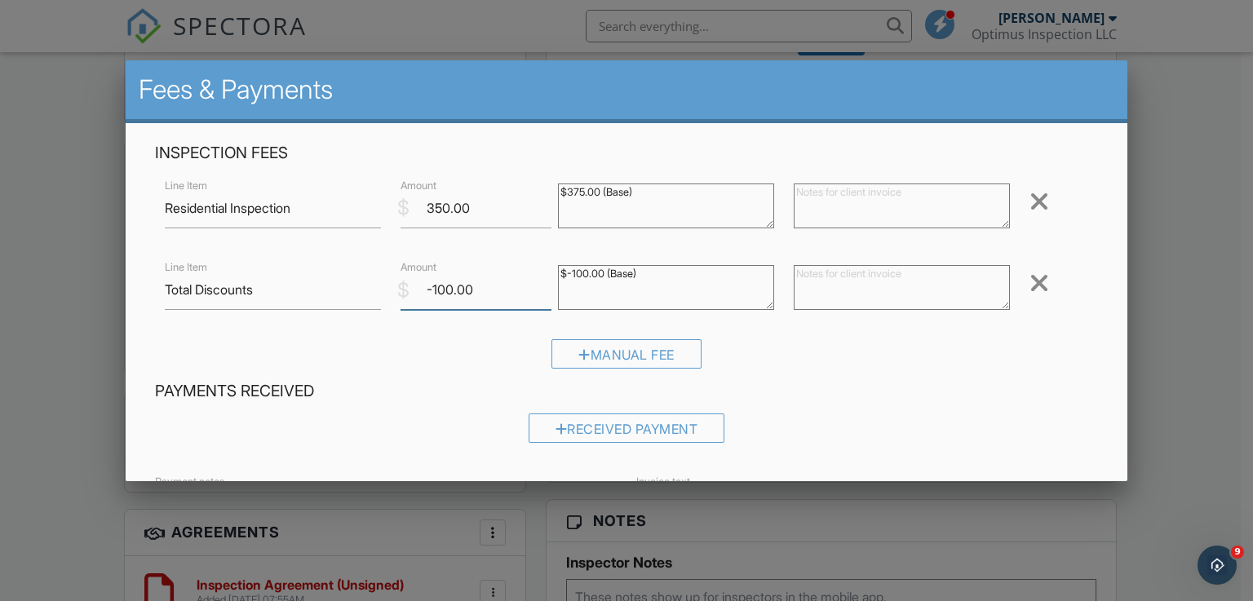
click at [444, 294] on input "-100.00" at bounding box center [475, 290] width 151 height 40
type input "-50.00"
click at [435, 347] on div "Manual Fee" at bounding box center [626, 360] width 943 height 42
click at [877, 400] on h4 "Payments Received" at bounding box center [626, 391] width 943 height 21
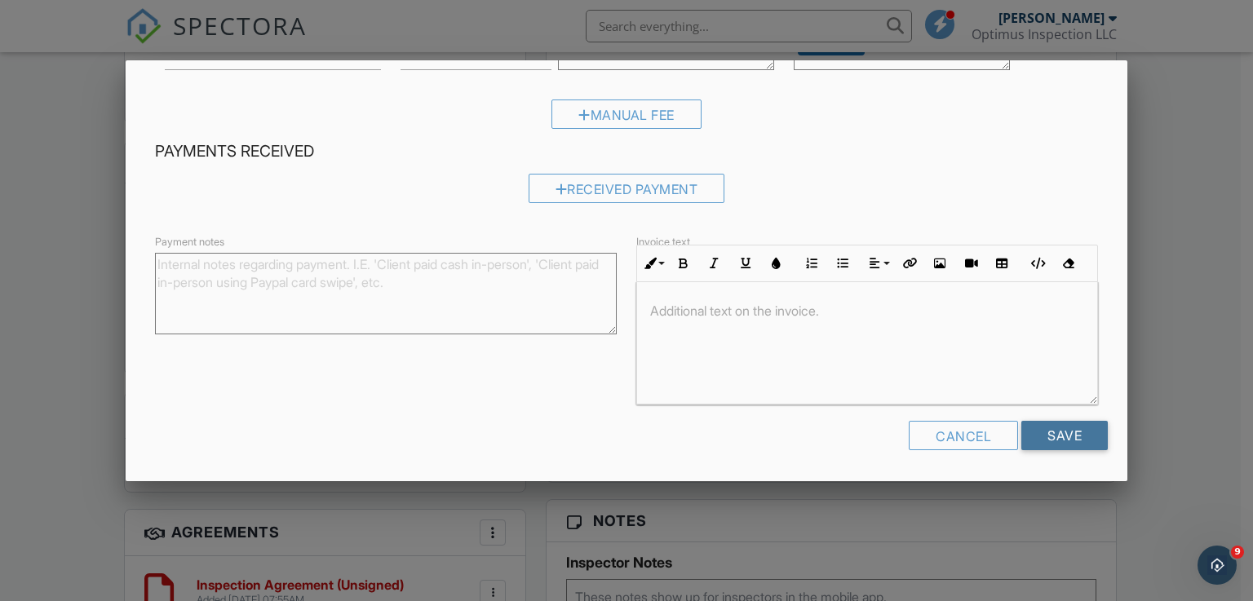
click at [1060, 431] on input "Save" at bounding box center [1064, 435] width 86 height 29
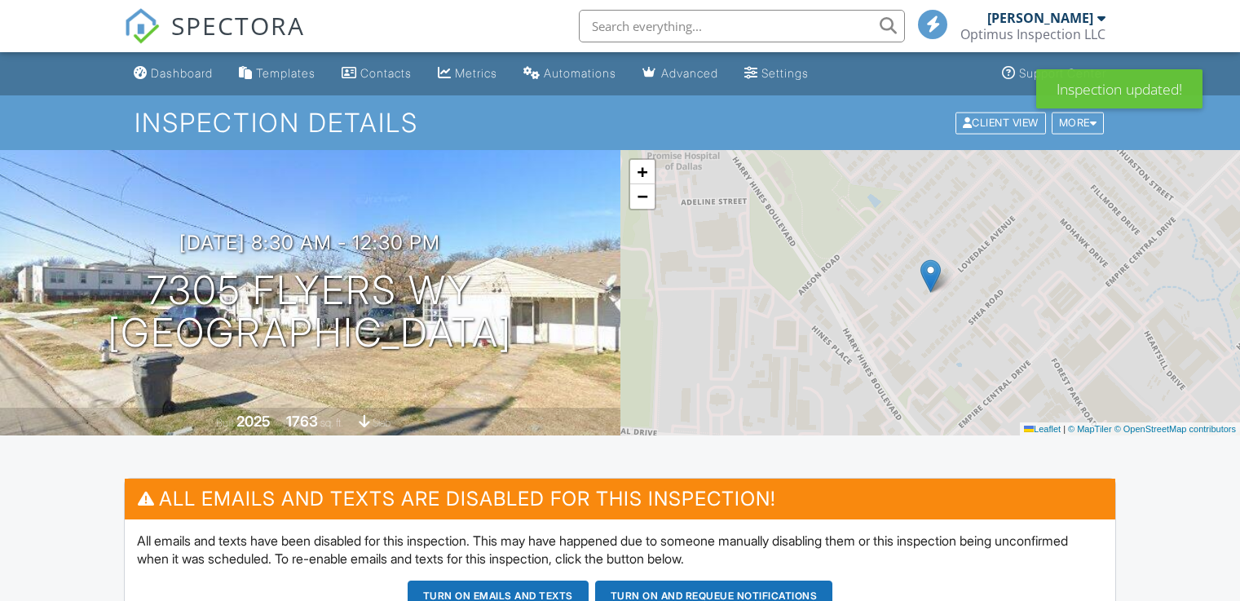
scroll to position [491, 0]
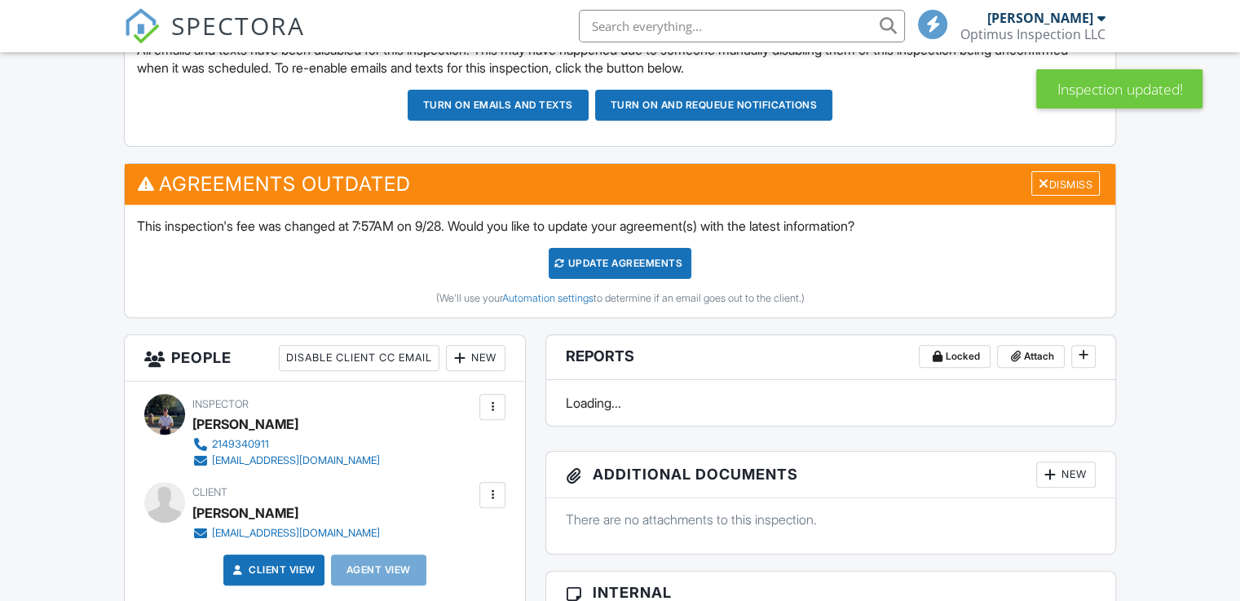
click at [631, 260] on div "Update Agreements" at bounding box center [620, 263] width 143 height 31
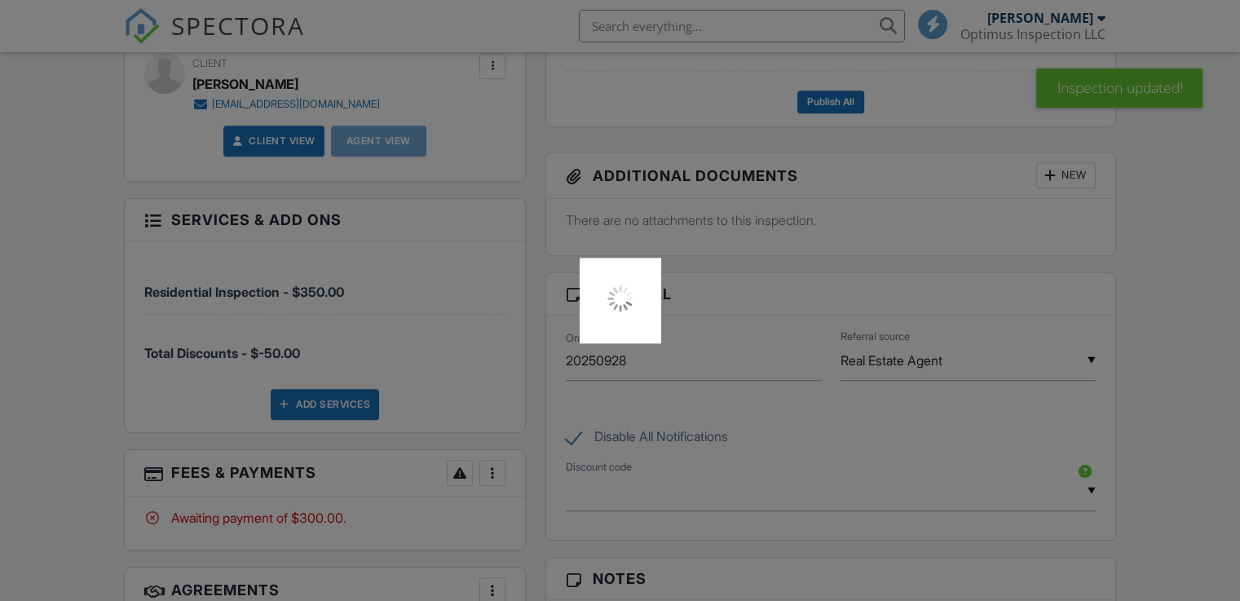
scroll to position [979, 0]
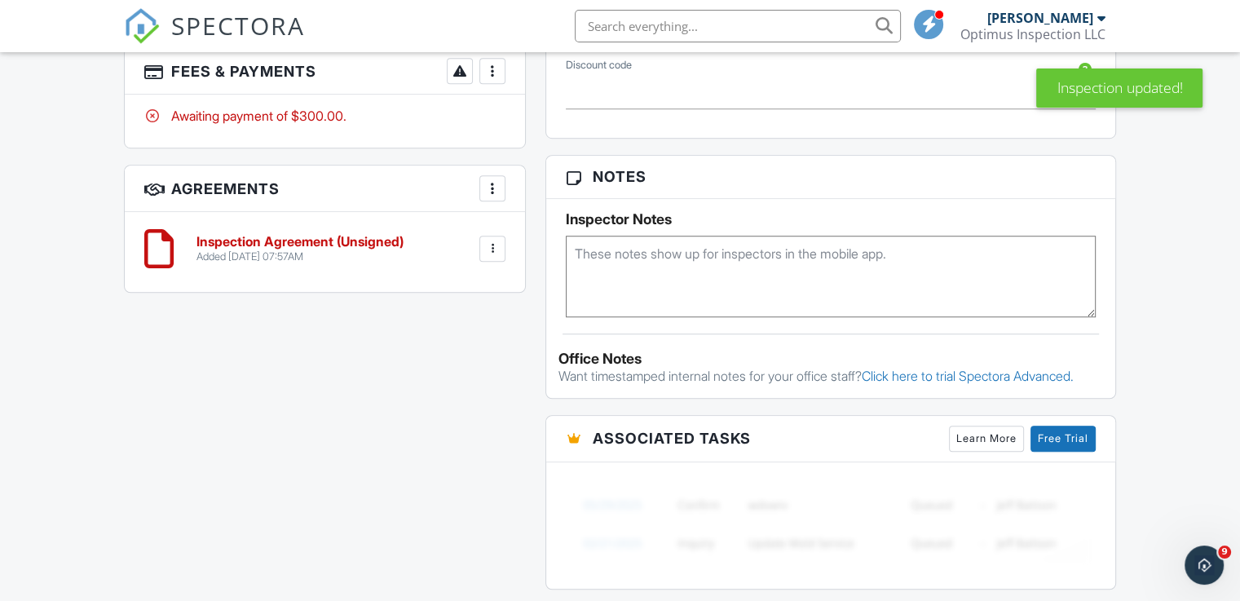
scroll to position [1098, 0]
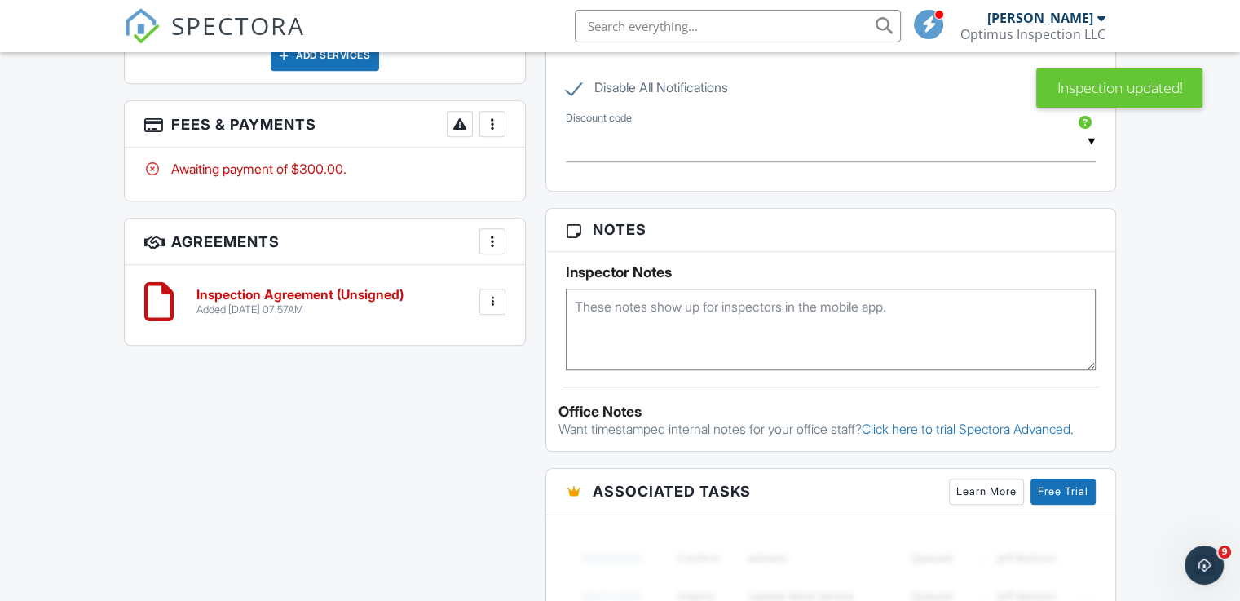
click at [491, 294] on div at bounding box center [492, 302] width 16 height 16
click at [462, 332] on li "Edit" at bounding box center [449, 346] width 93 height 41
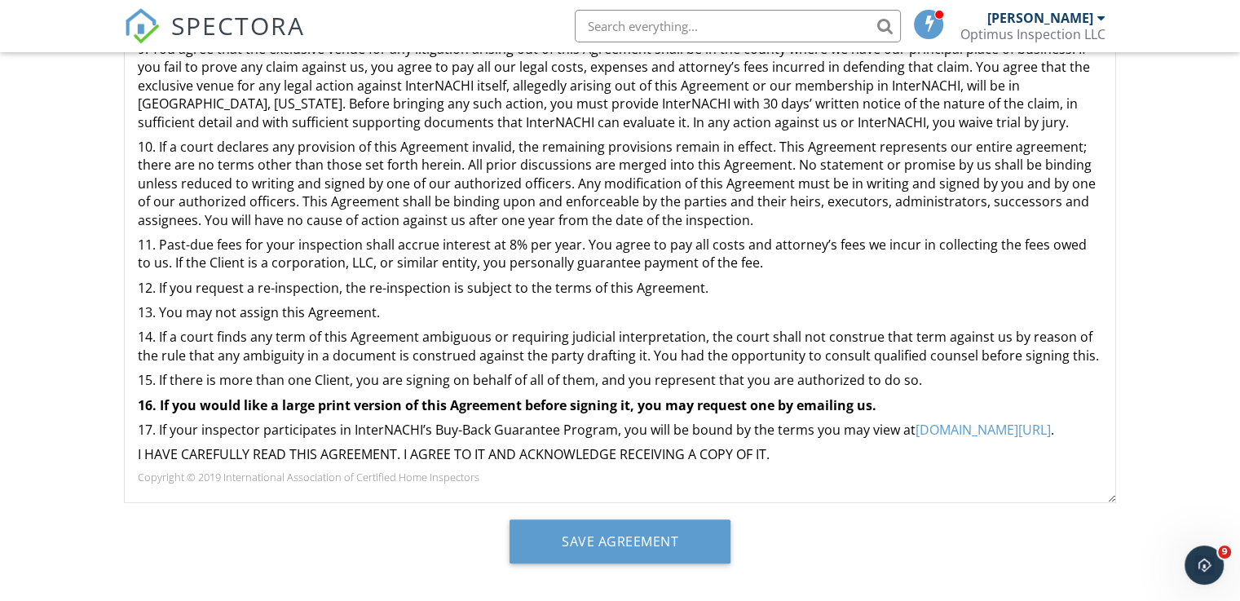
scroll to position [380, 0]
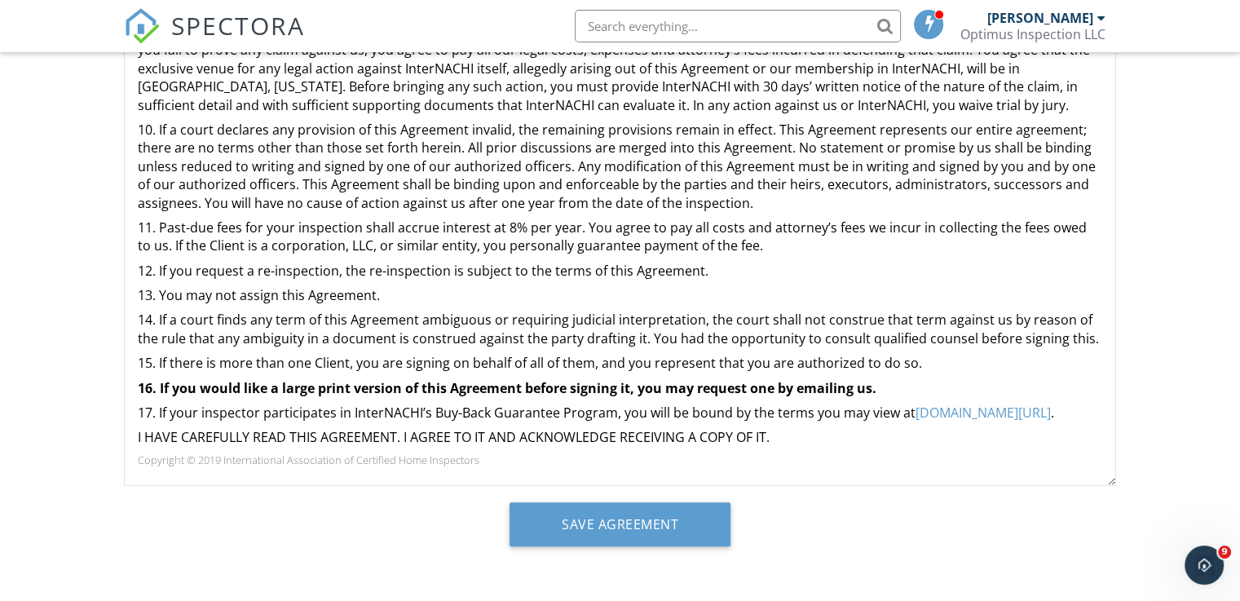
click at [827, 441] on p "I HAVE CAREFULLY READ THIS AGREEMENT. I AGREE TO IT AND ACKNOWLEDGE RECEIVING A…" at bounding box center [620, 437] width 965 height 18
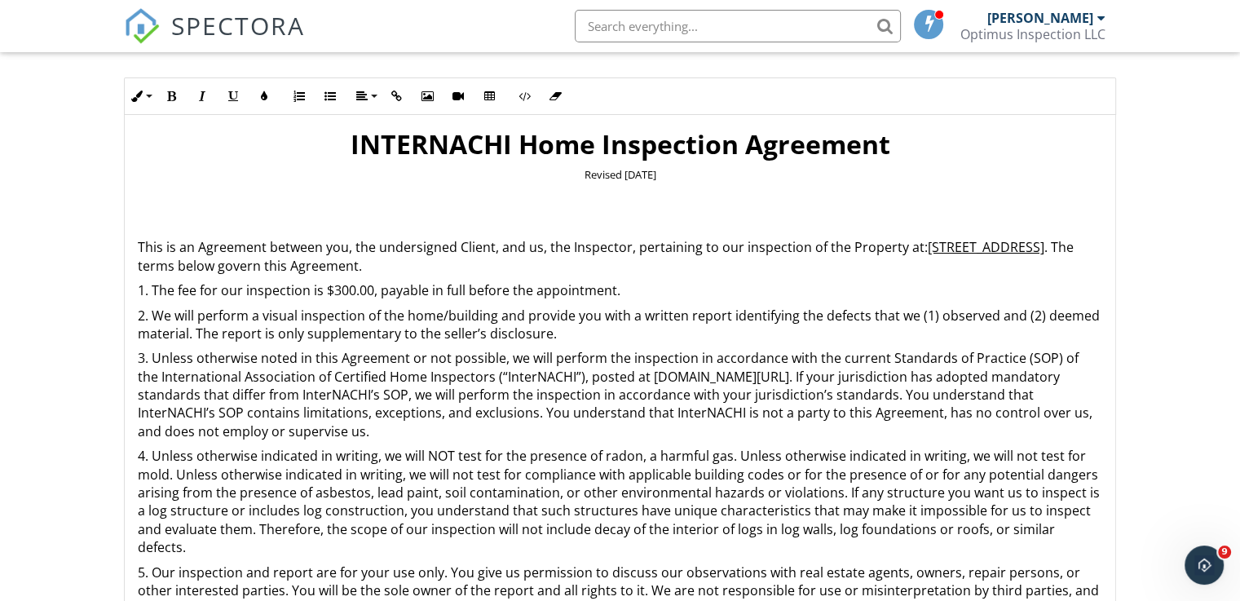
scroll to position [54, 0]
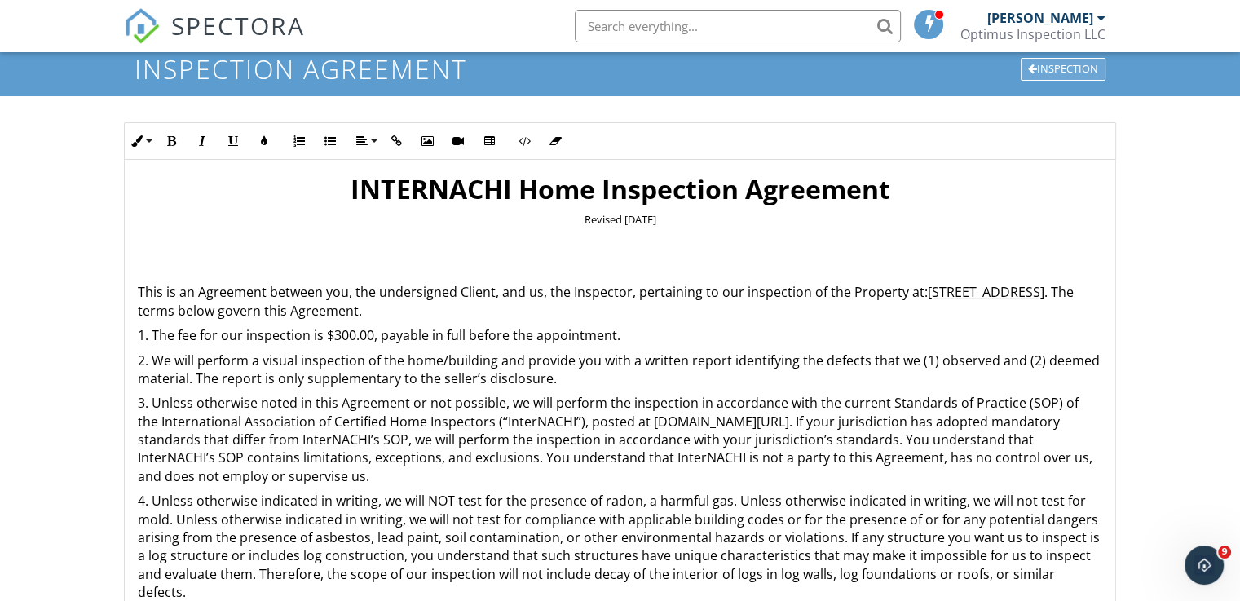
click at [1063, 64] on div "Inspection" at bounding box center [1063, 69] width 85 height 23
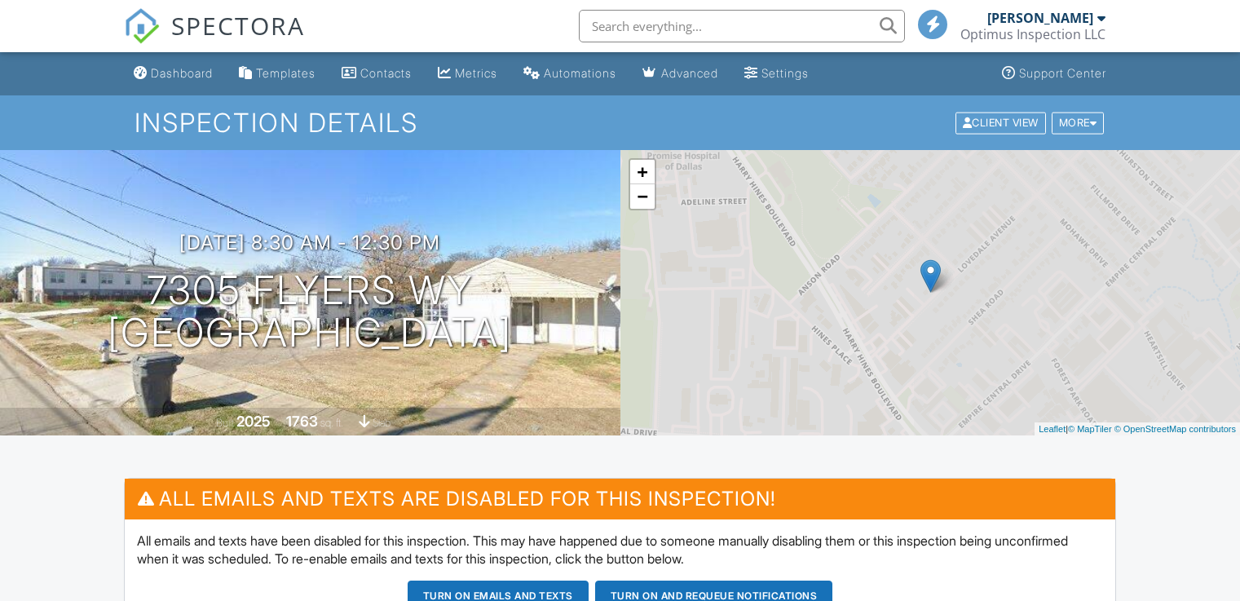
scroll to position [979, 0]
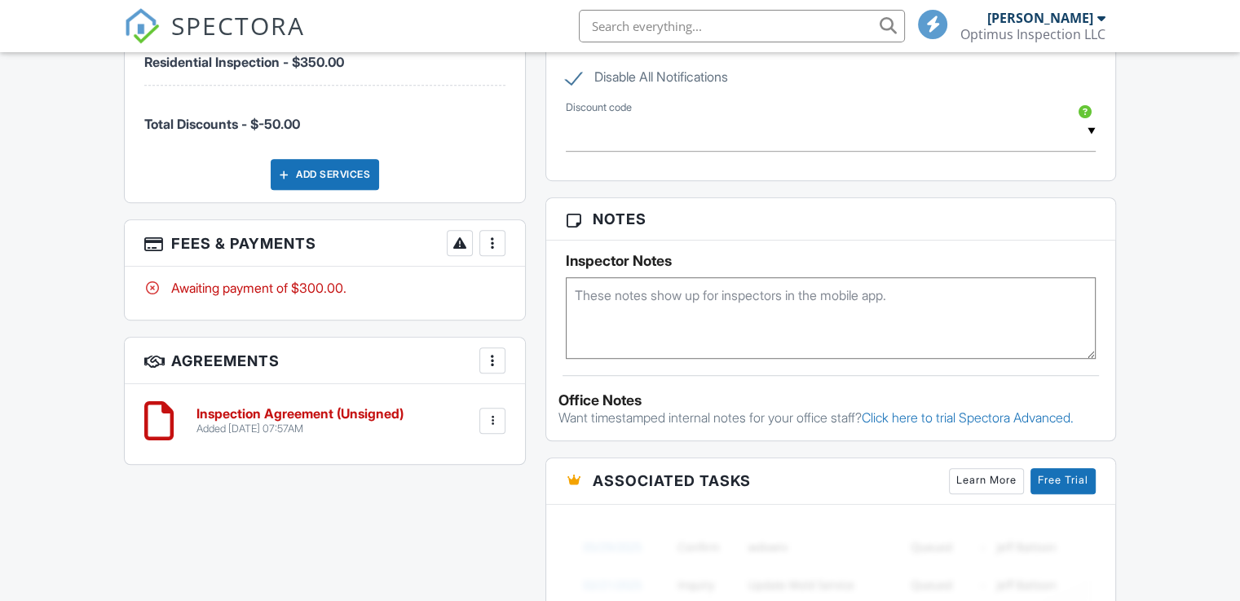
click at [496, 427] on div at bounding box center [492, 421] width 26 height 26
click at [500, 366] on div "More" at bounding box center [492, 360] width 26 height 26
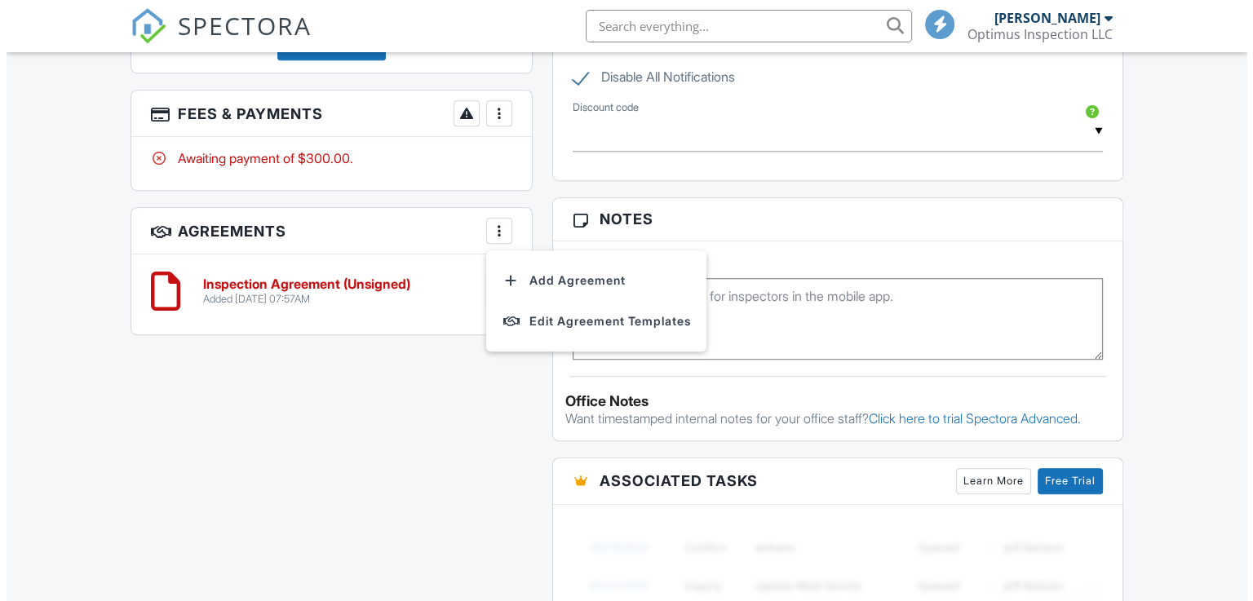
scroll to position [0, 0]
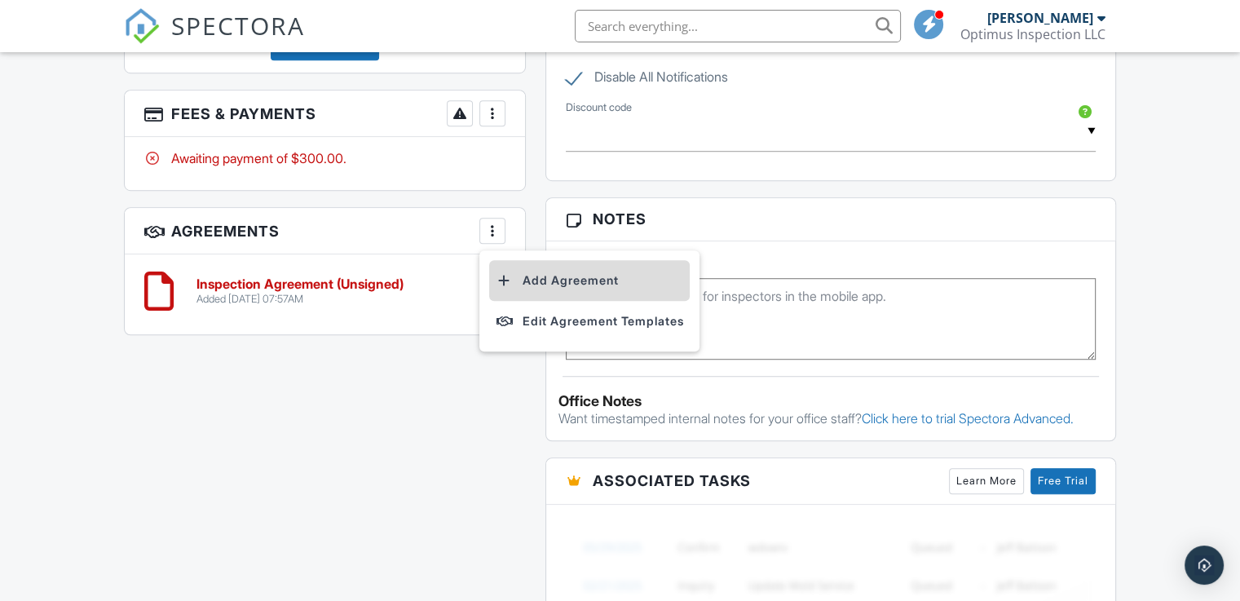
click at [573, 281] on li "Add Agreement" at bounding box center [589, 280] width 201 height 41
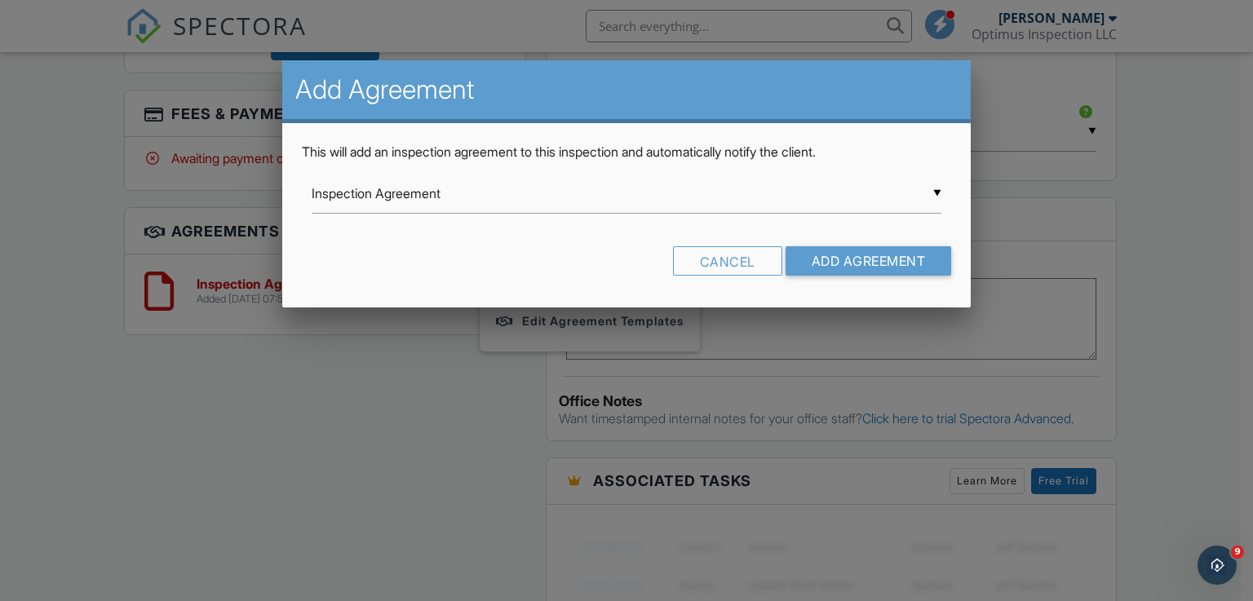
click at [467, 204] on input "Inspection Agreement" at bounding box center [627, 194] width 630 height 40
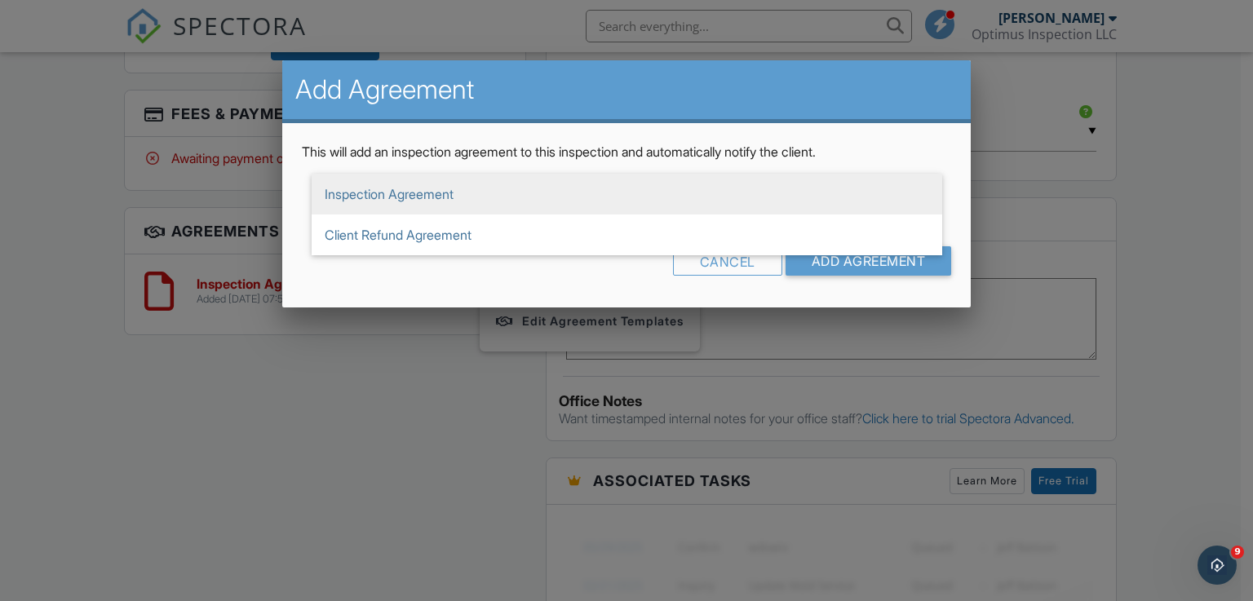
click at [350, 401] on div at bounding box center [626, 293] width 1253 height 751
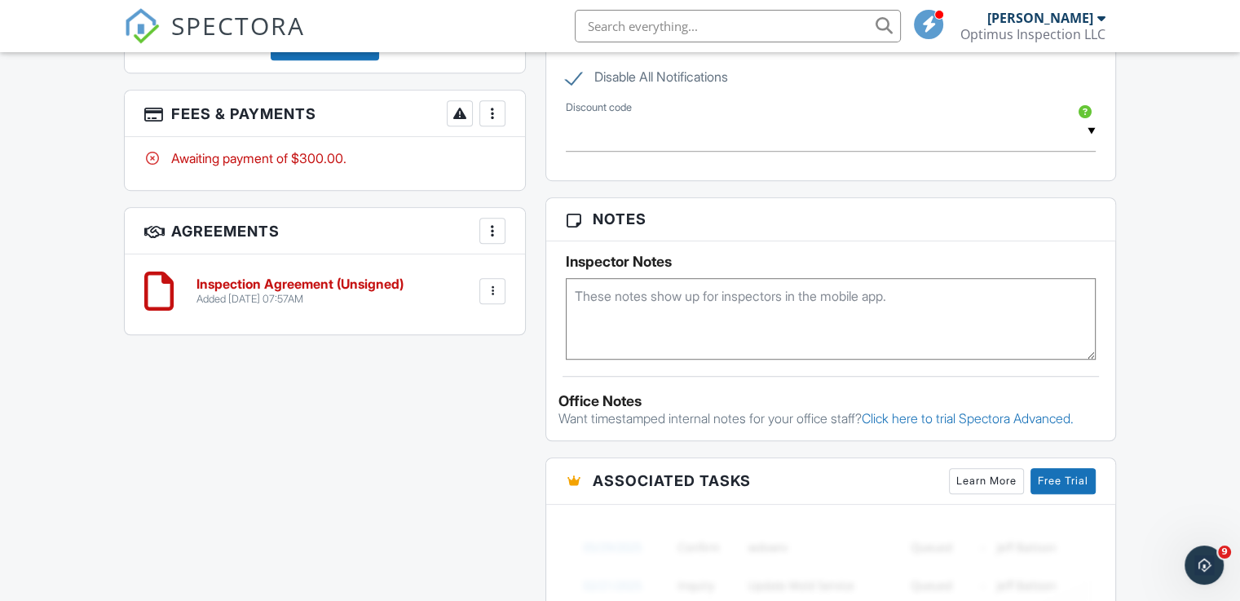
click at [498, 232] on div at bounding box center [492, 231] width 16 height 16
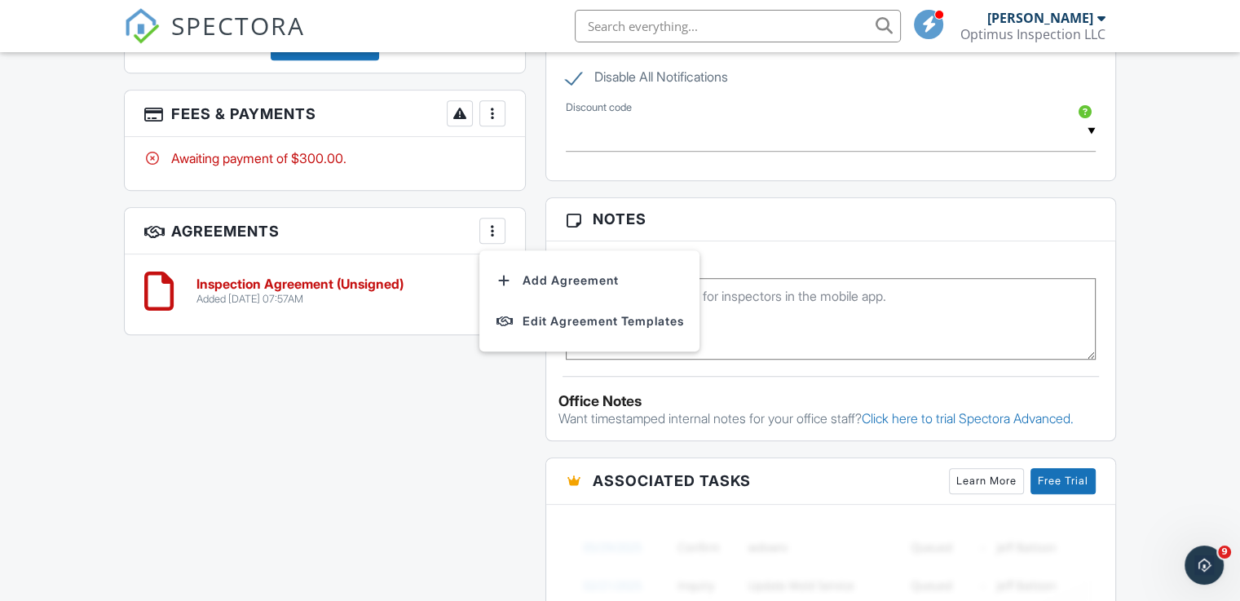
click at [421, 383] on div "All emails and texts are disabled for this inspection! All emails and texts hav…" at bounding box center [620, 138] width 1012 height 1536
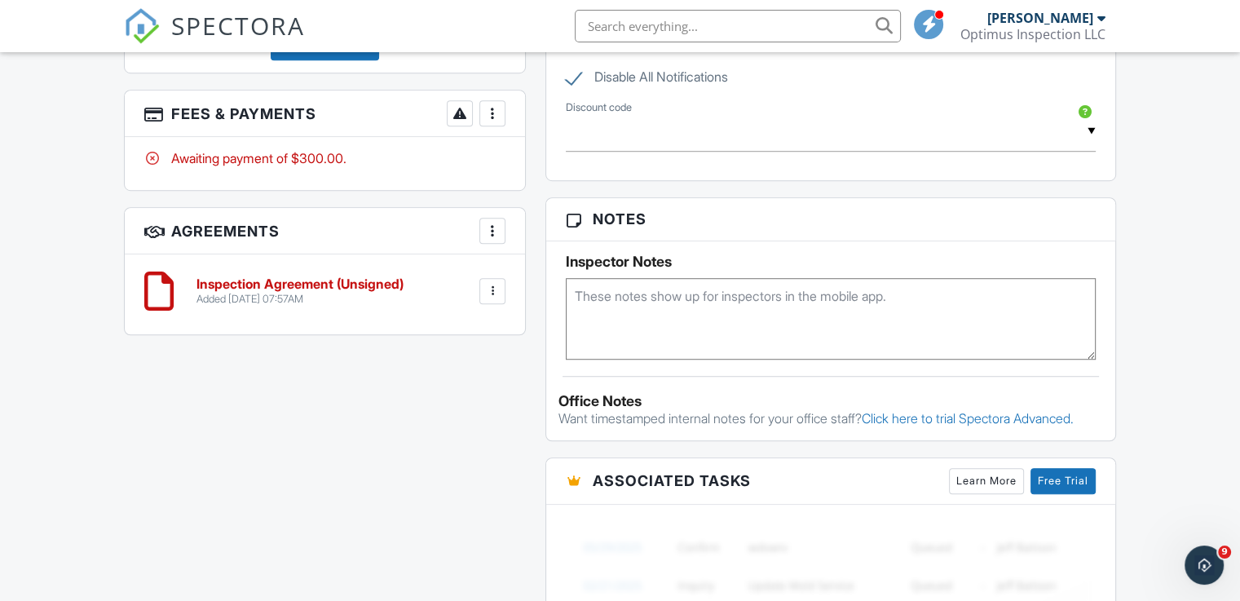
click at [493, 283] on div at bounding box center [492, 291] width 16 height 16
click at [240, 416] on div "All emails and texts are disabled for this inspection! All emails and texts hav…" at bounding box center [620, 138] width 1012 height 1536
click at [488, 224] on div at bounding box center [492, 231] width 16 height 16
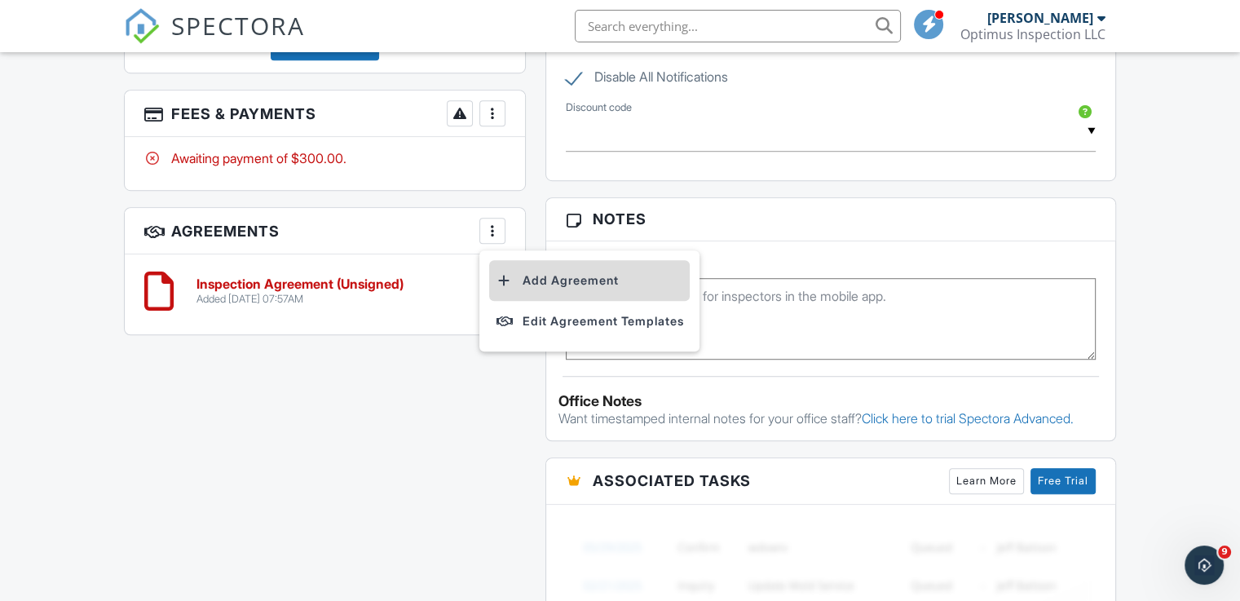
click at [584, 276] on li "Add Agreement" at bounding box center [589, 280] width 201 height 41
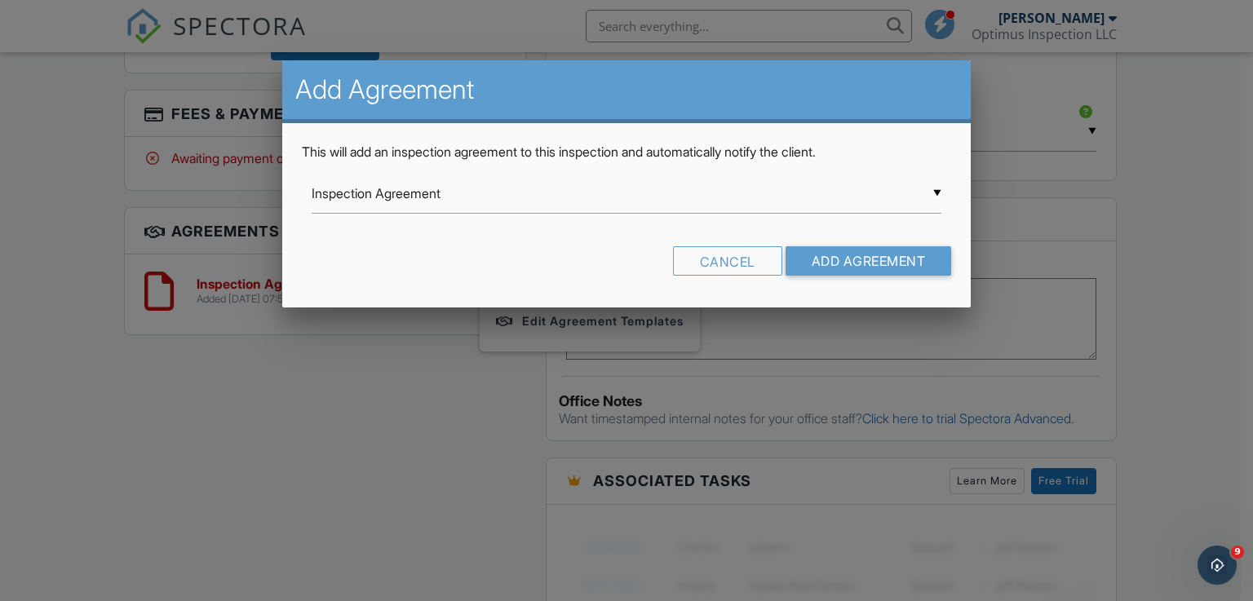
click at [785, 208] on div "▼ Inspection Agreement Inspection Agreement Client Refund Agreement Inspection …" at bounding box center [627, 194] width 630 height 40
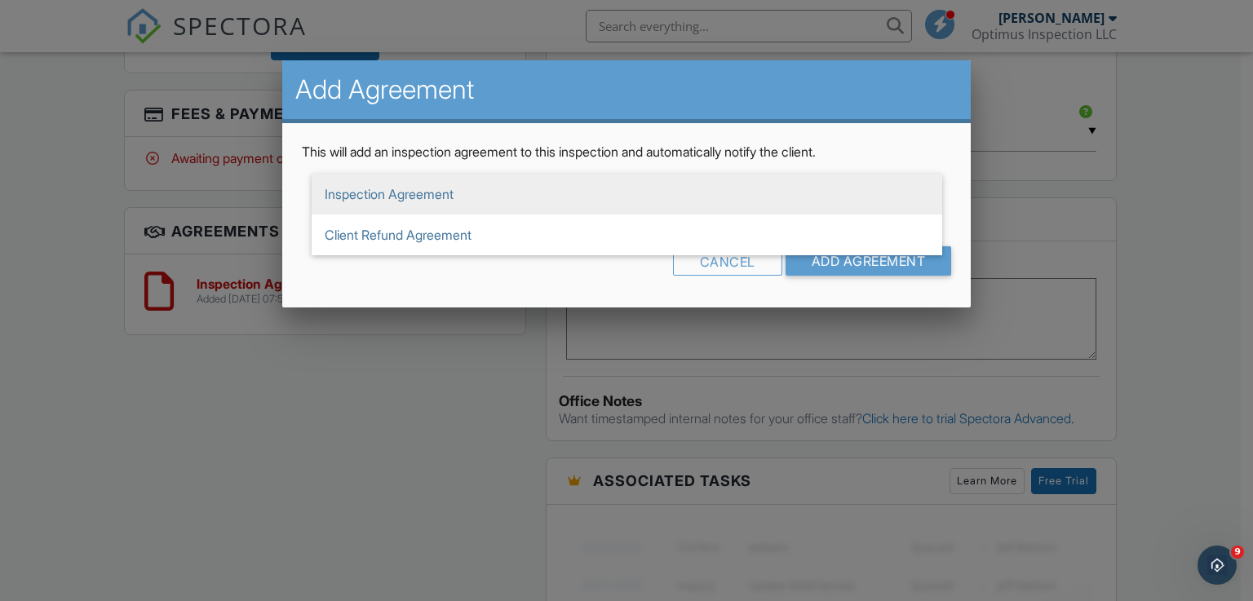
click at [405, 369] on div at bounding box center [626, 293] width 1253 height 751
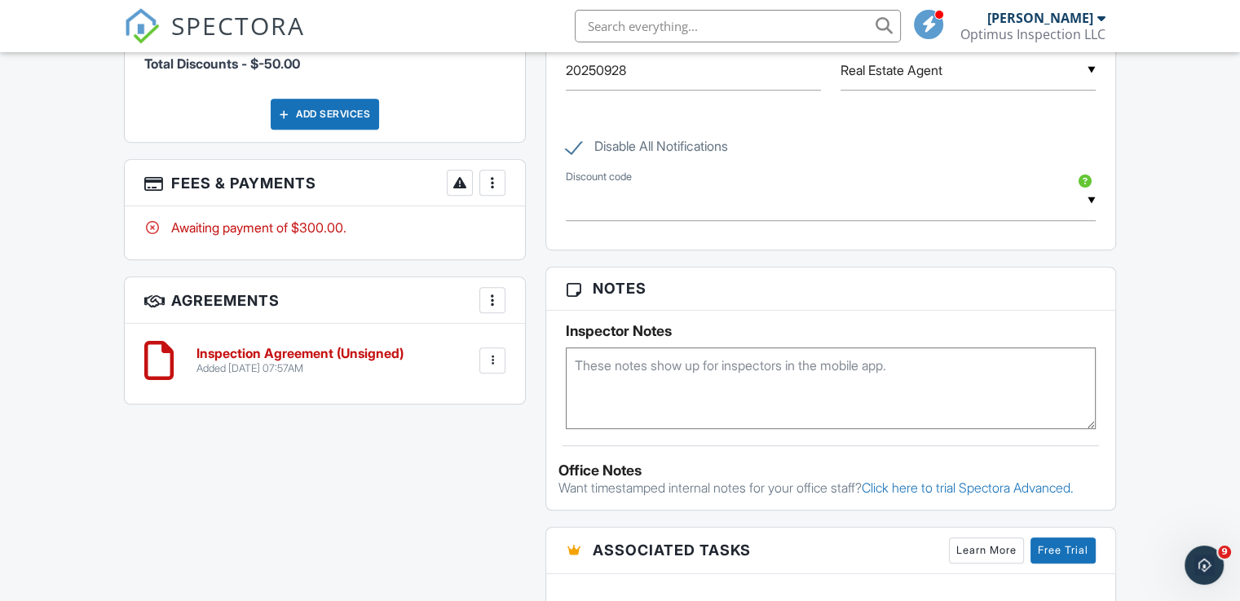
scroll to position [1027, 0]
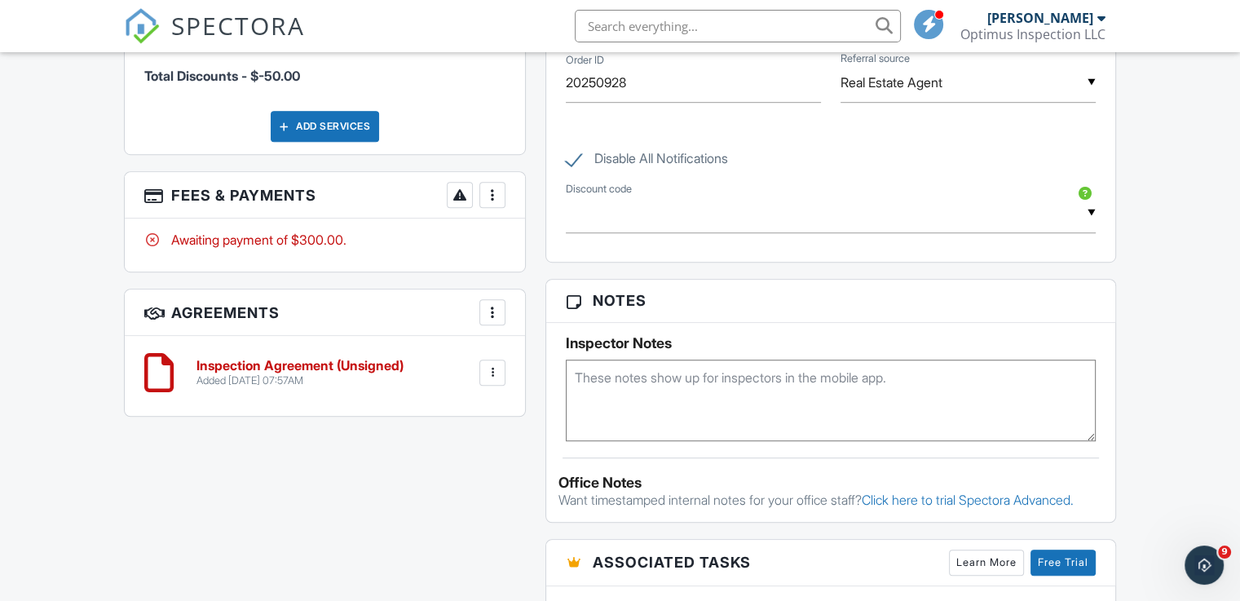
click at [496, 360] on div at bounding box center [492, 373] width 26 height 26
click at [279, 436] on div "All emails and texts are disabled for this inspection! All emails and texts hav…" at bounding box center [620, 219] width 1012 height 1536
click at [160, 361] on div at bounding box center [158, 372] width 29 height 49
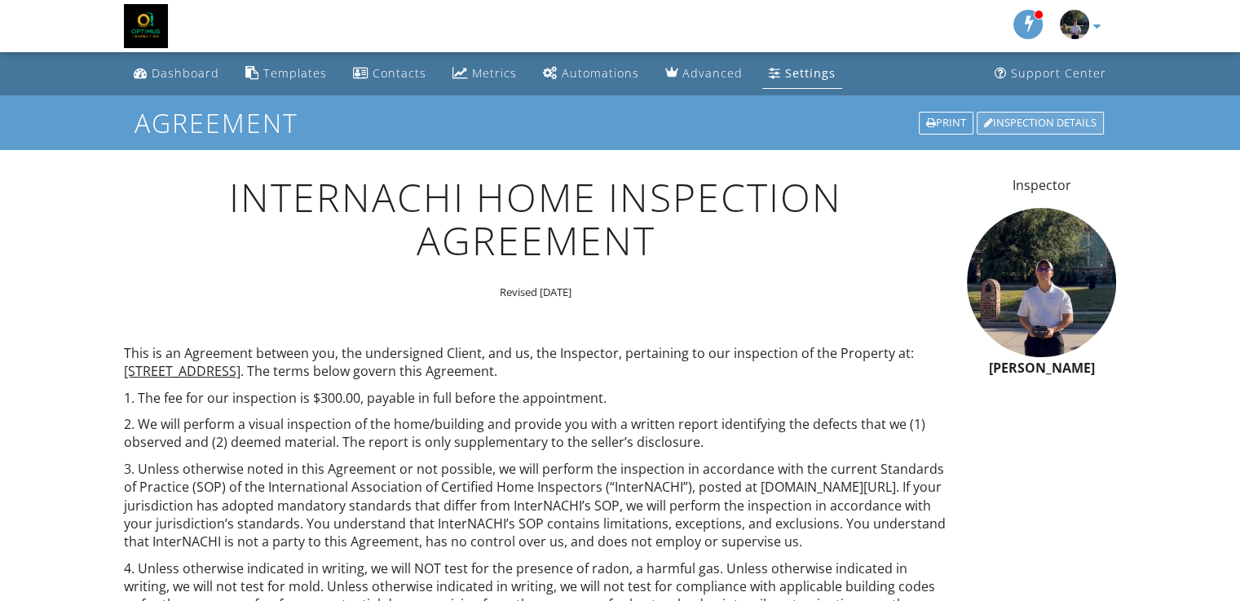
click at [1078, 127] on div "Inspection Details" at bounding box center [1040, 123] width 127 height 23
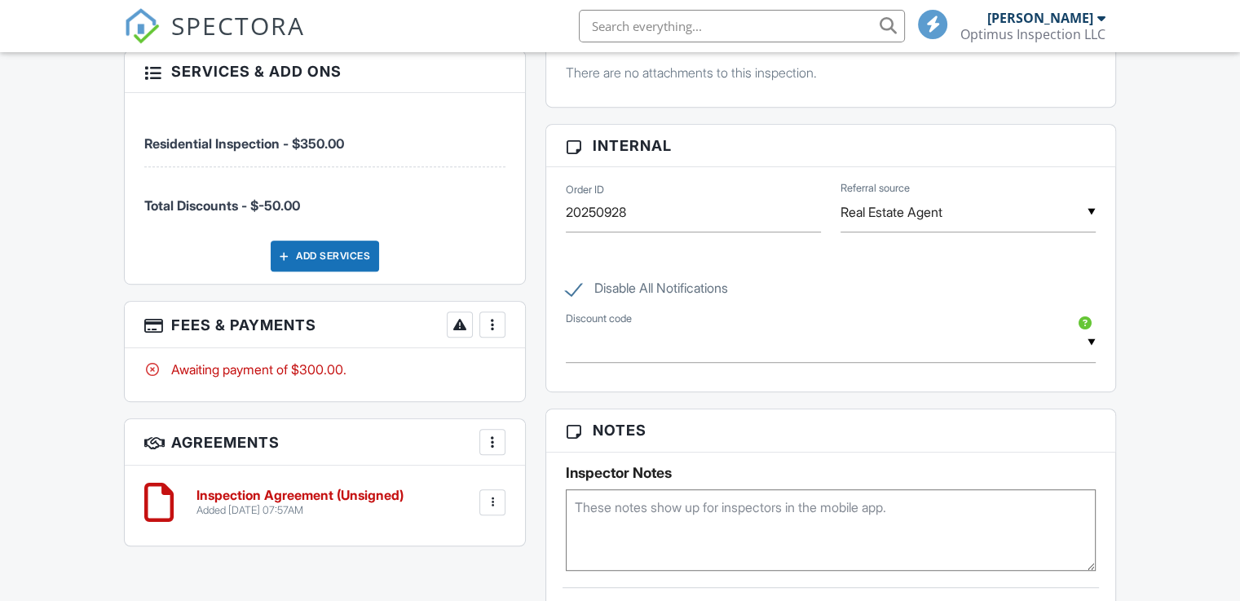
click at [491, 321] on div at bounding box center [492, 324] width 16 height 16
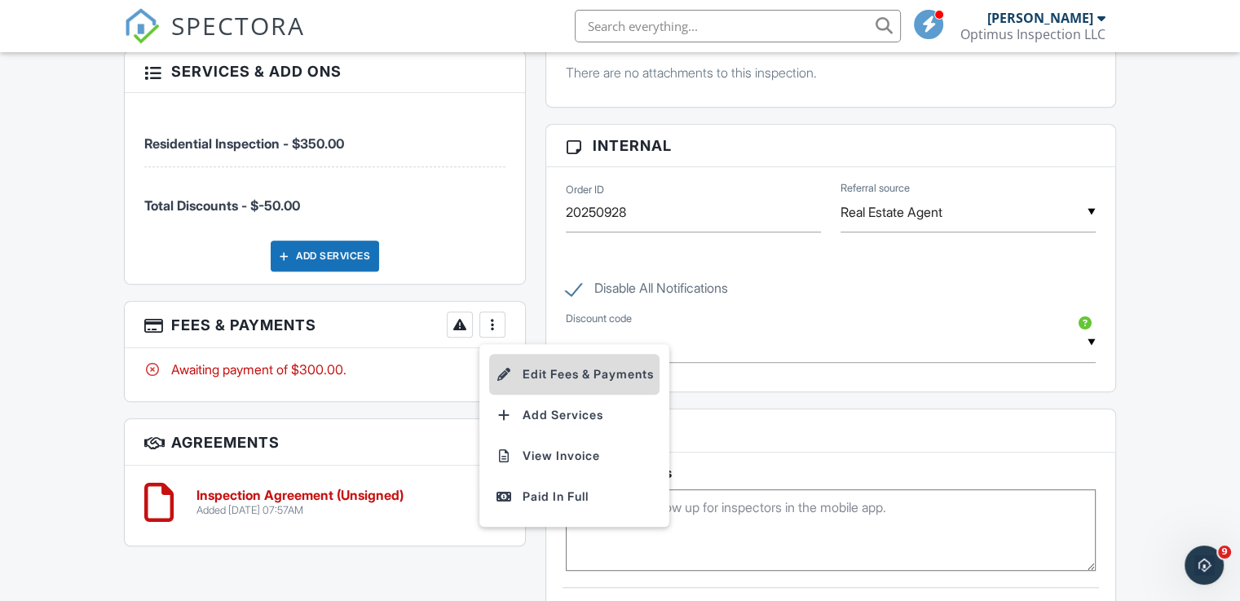
click at [568, 376] on li "Edit Fees & Payments" at bounding box center [574, 374] width 170 height 41
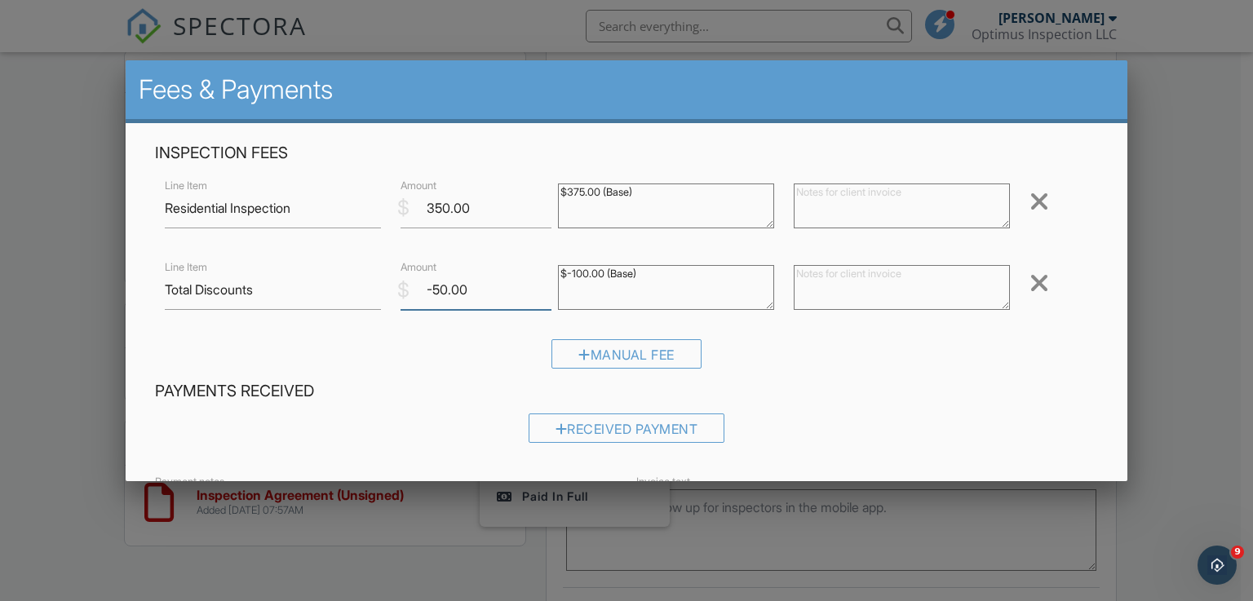
click at [436, 289] on input "-50.00" at bounding box center [475, 290] width 151 height 40
click at [872, 365] on div "Manual Fee" at bounding box center [626, 360] width 943 height 42
click at [41, 408] on div at bounding box center [626, 293] width 1253 height 751
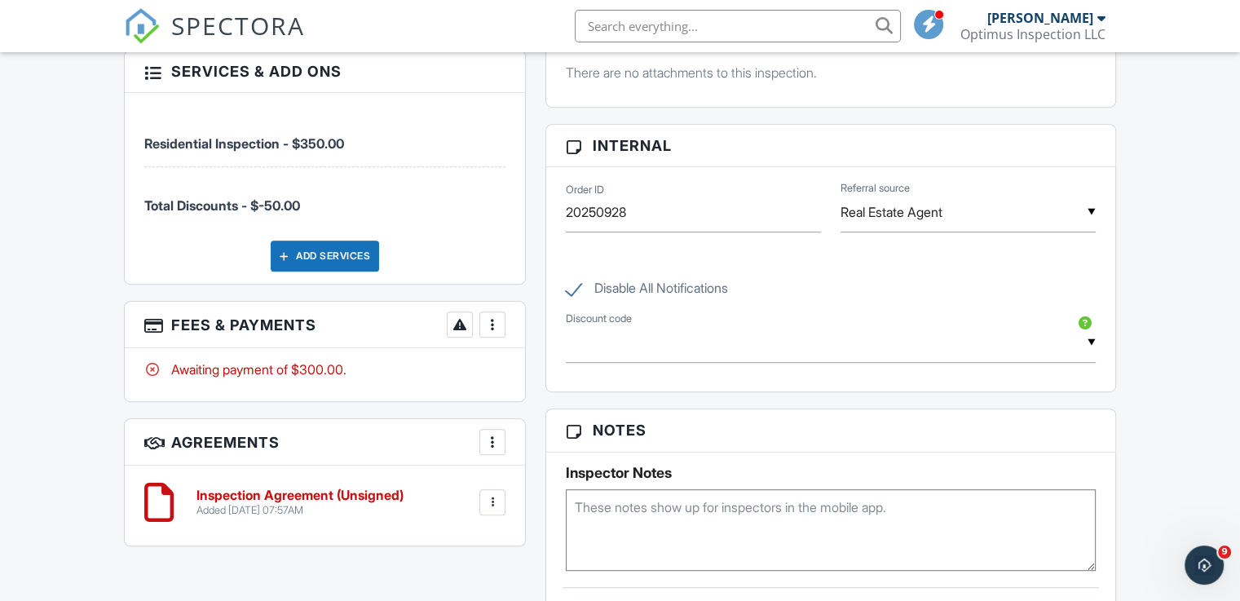
click at [156, 500] on div at bounding box center [158, 502] width 29 height 49
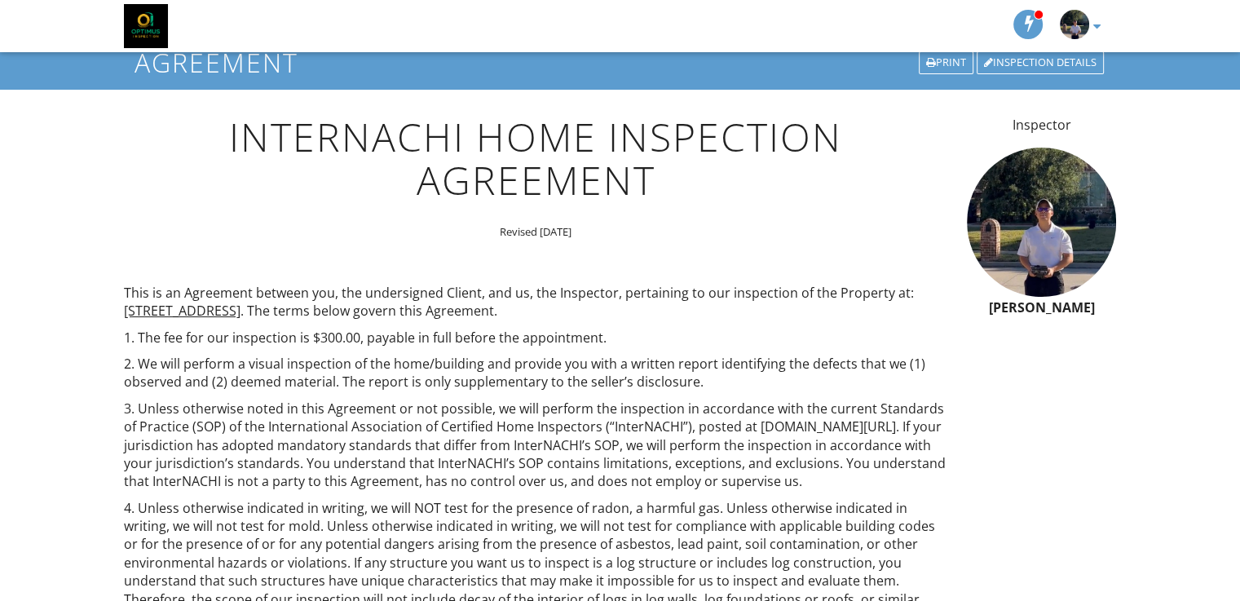
scroll to position [82, 0]
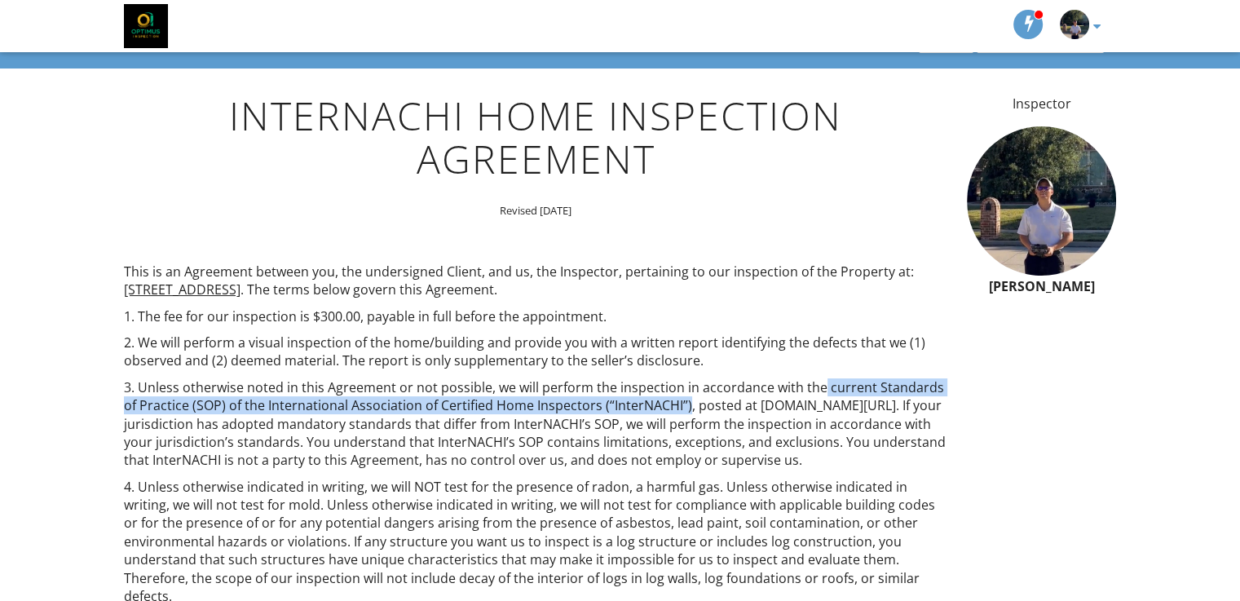
drag, startPoint x: 820, startPoint y: 389, endPoint x: 669, endPoint y: 404, distance: 151.6
click at [669, 404] on p "3. Unless otherwise noted in this Agreement or not possible, we will perform th…" at bounding box center [536, 423] width 824 height 91
copy p "current Standards of Practice (SOP) of the International Association of Certifi…"
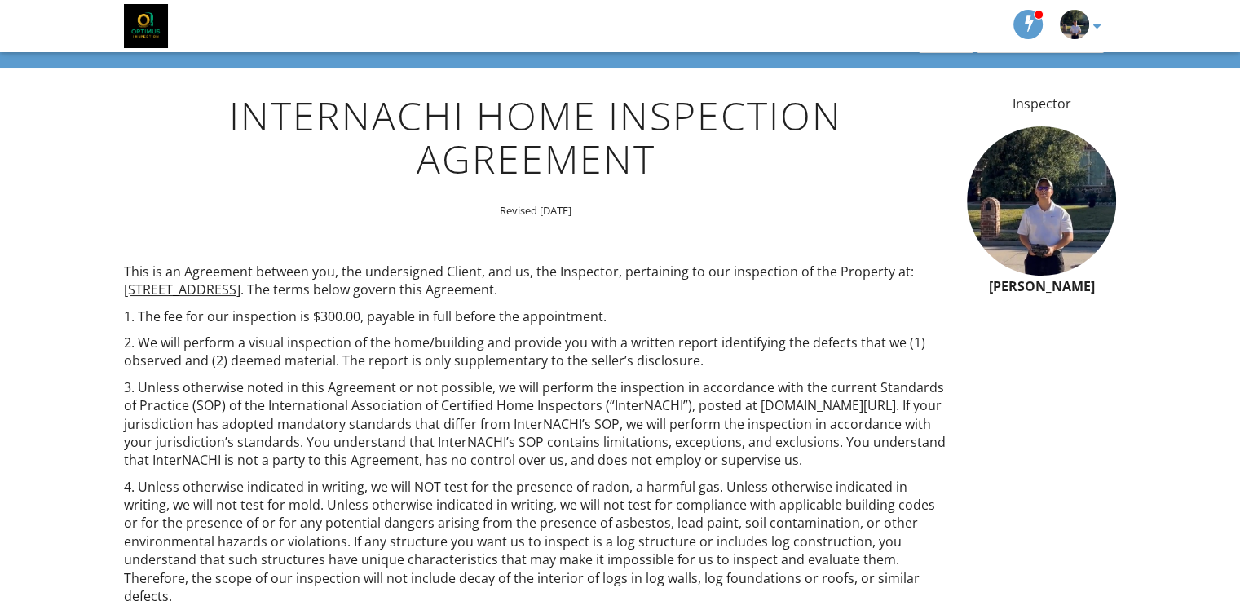
click at [536, 444] on p "3. Unless otherwise noted in this Agreement or not possible, we will perform th…" at bounding box center [536, 423] width 824 height 91
click at [515, 356] on p "2. We will perform a visual inspection of the home/building and provide you wit…" at bounding box center [536, 352] width 824 height 37
click at [506, 410] on p "3. Unless otherwise noted in this Agreement or not possible, we will perform th…" at bounding box center [536, 423] width 824 height 91
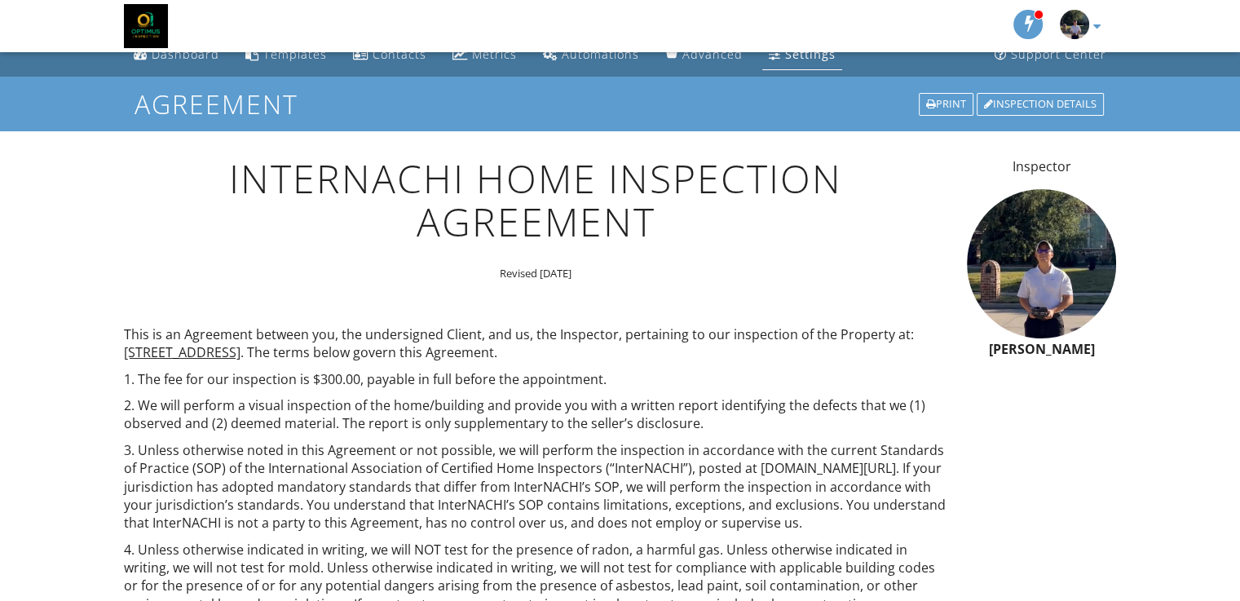
scroll to position [0, 0]
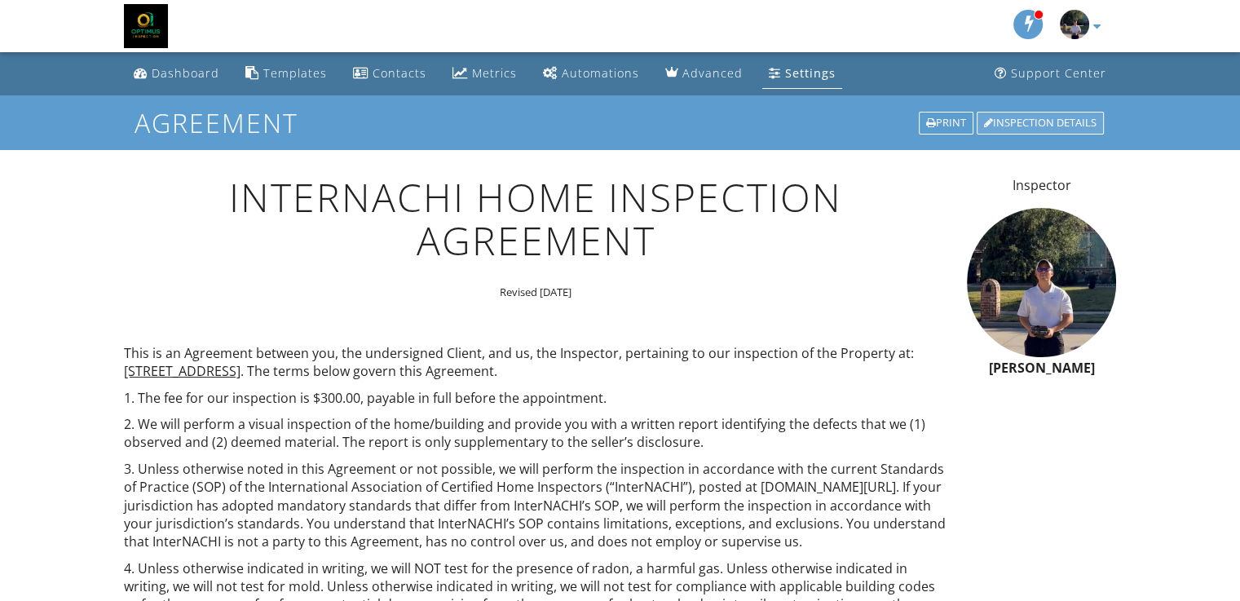
click at [1050, 115] on div "Inspection Details" at bounding box center [1040, 123] width 127 height 23
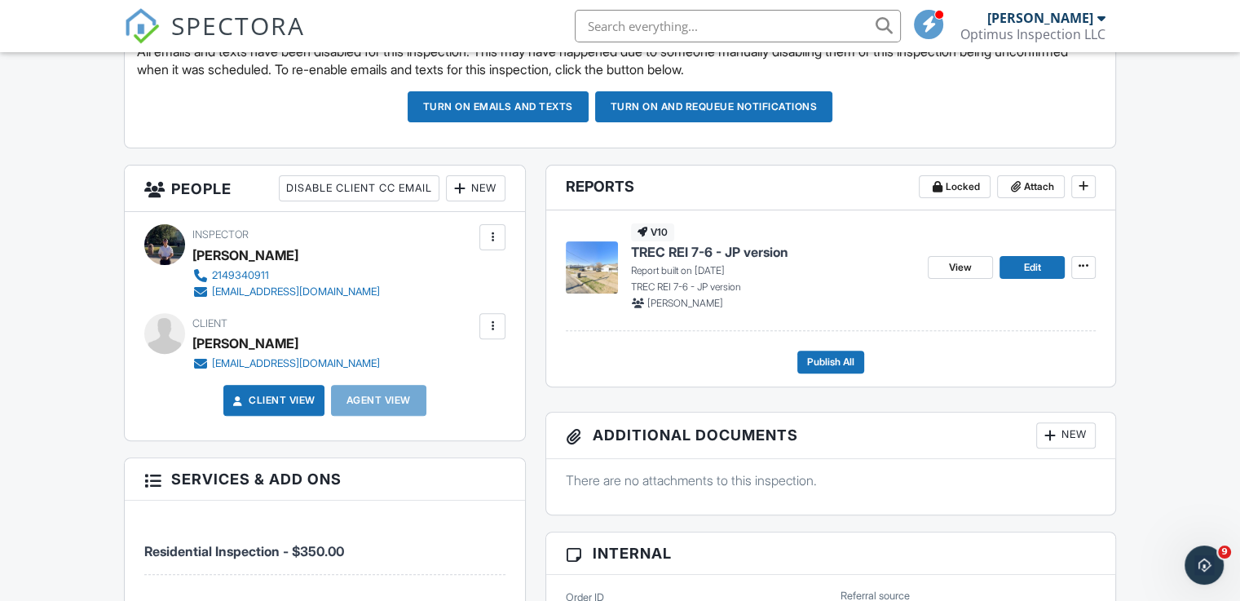
click at [754, 245] on span "TREC REI 7-6 - JP version" at bounding box center [709, 252] width 157 height 18
